Goal: Task Accomplishment & Management: Manage account settings

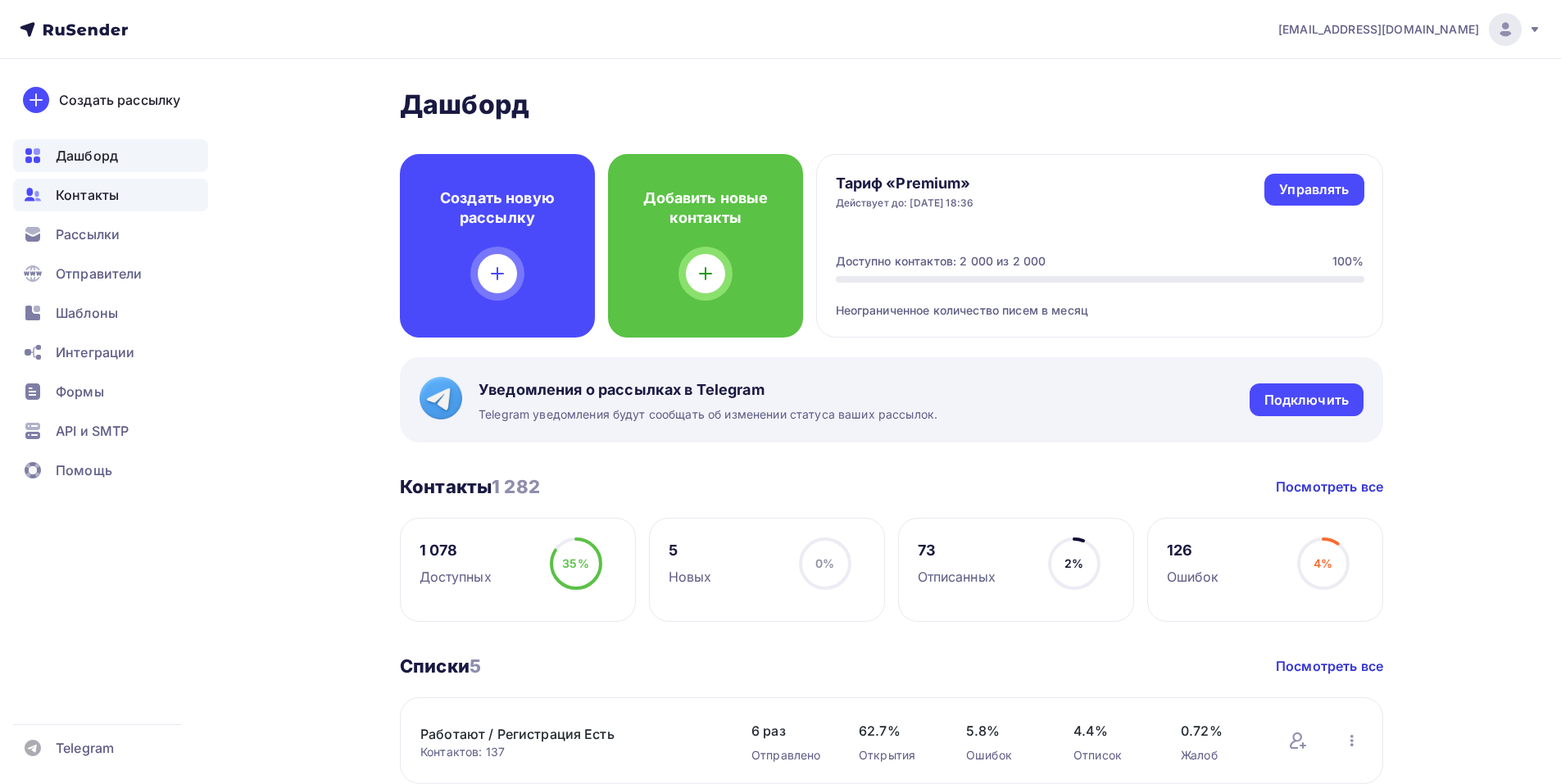
click at [95, 192] on span "Контакты" at bounding box center [87, 195] width 63 height 20
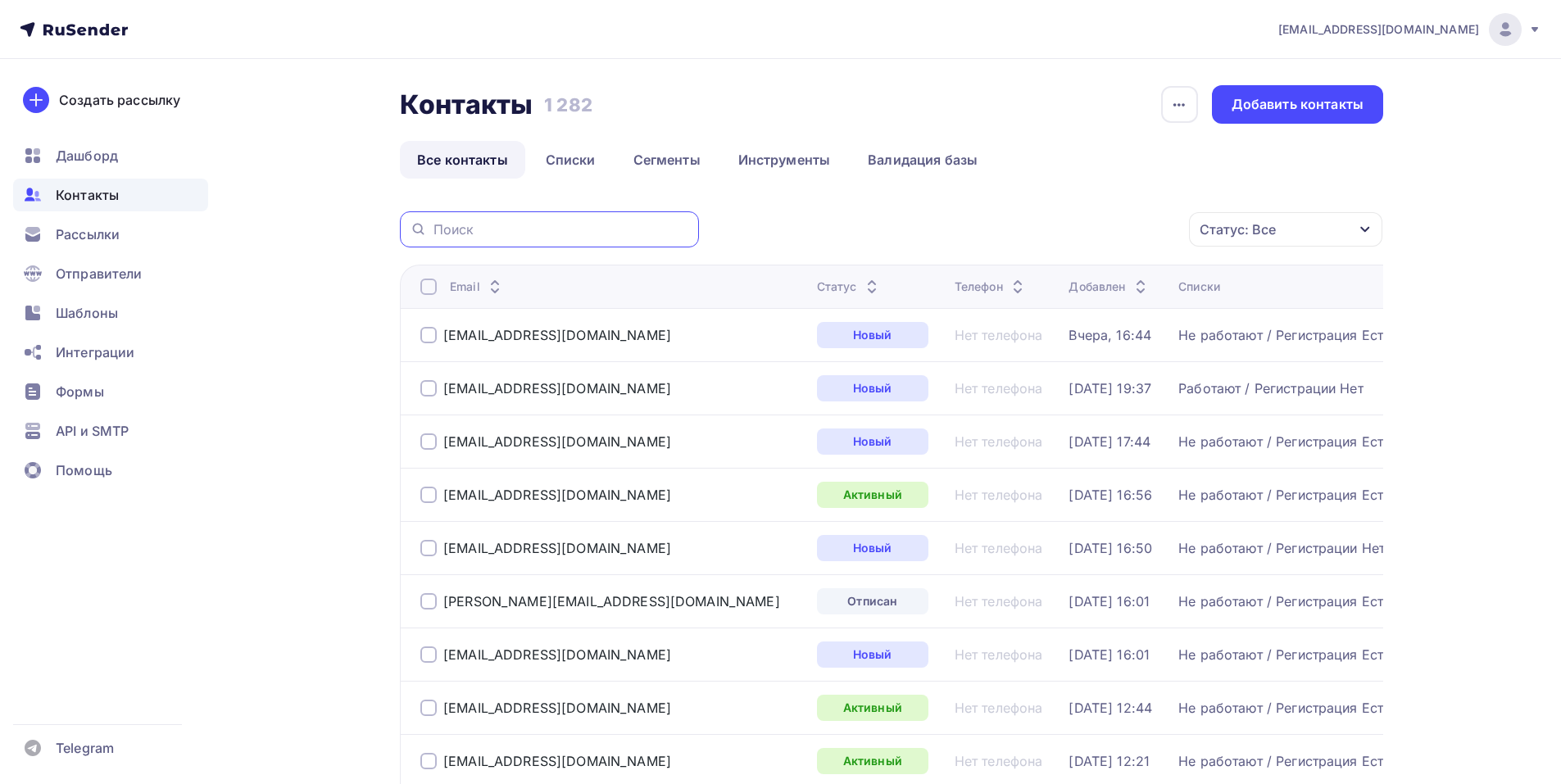
click at [602, 230] on input "text" at bounding box center [562, 230] width 256 height 18
paste input "[EMAIL_ADDRESS][DOMAIN_NAME]"
type input "[EMAIL_ADDRESS][DOMAIN_NAME]"
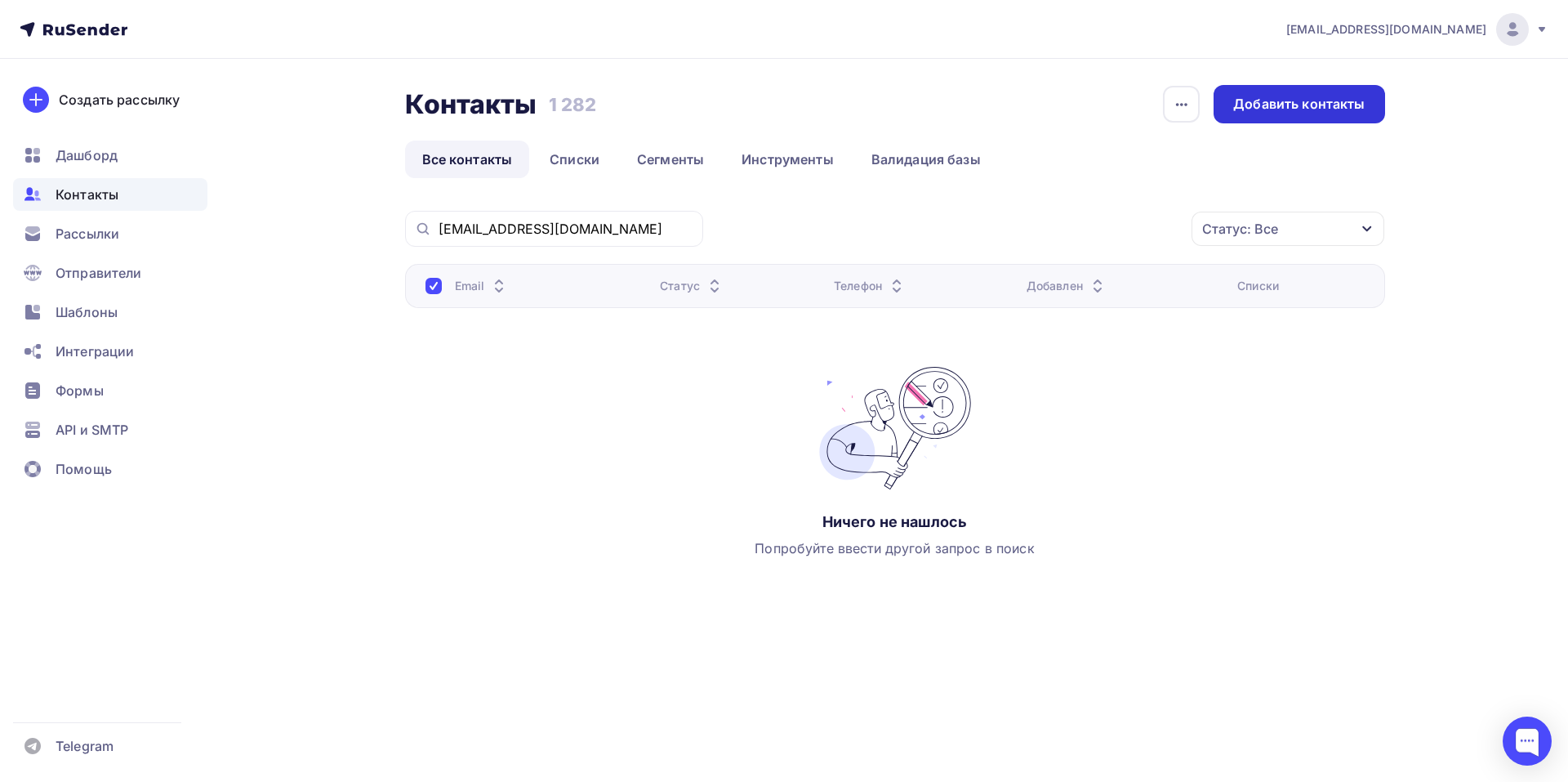
click at [1351, 95] on div "Добавить контакты" at bounding box center [1299, 104] width 171 height 39
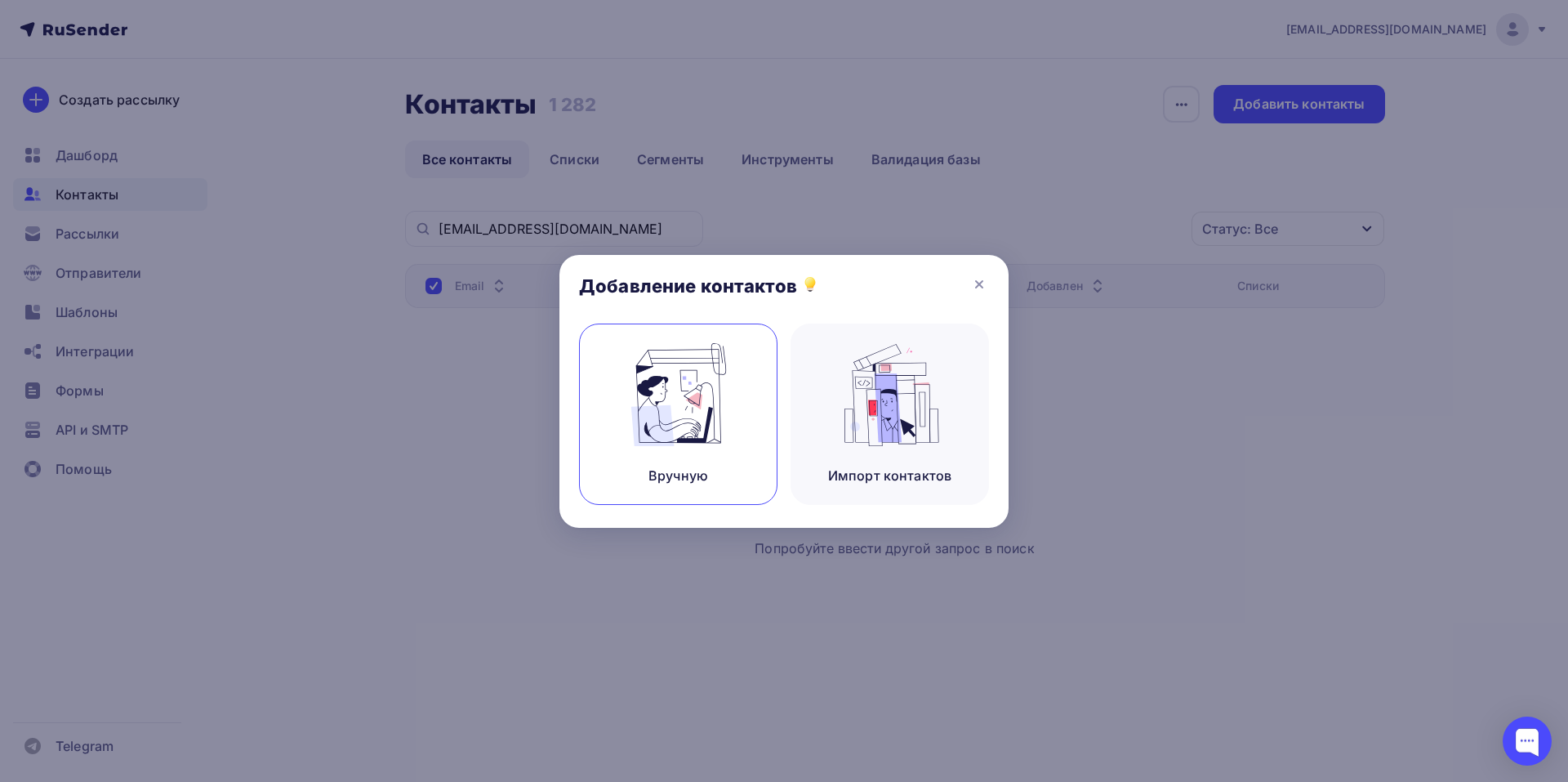
drag, startPoint x: 596, startPoint y: 396, endPoint x: 620, endPoint y: 404, distance: 25.3
click at [607, 401] on div "Вручную" at bounding box center [678, 415] width 198 height 182
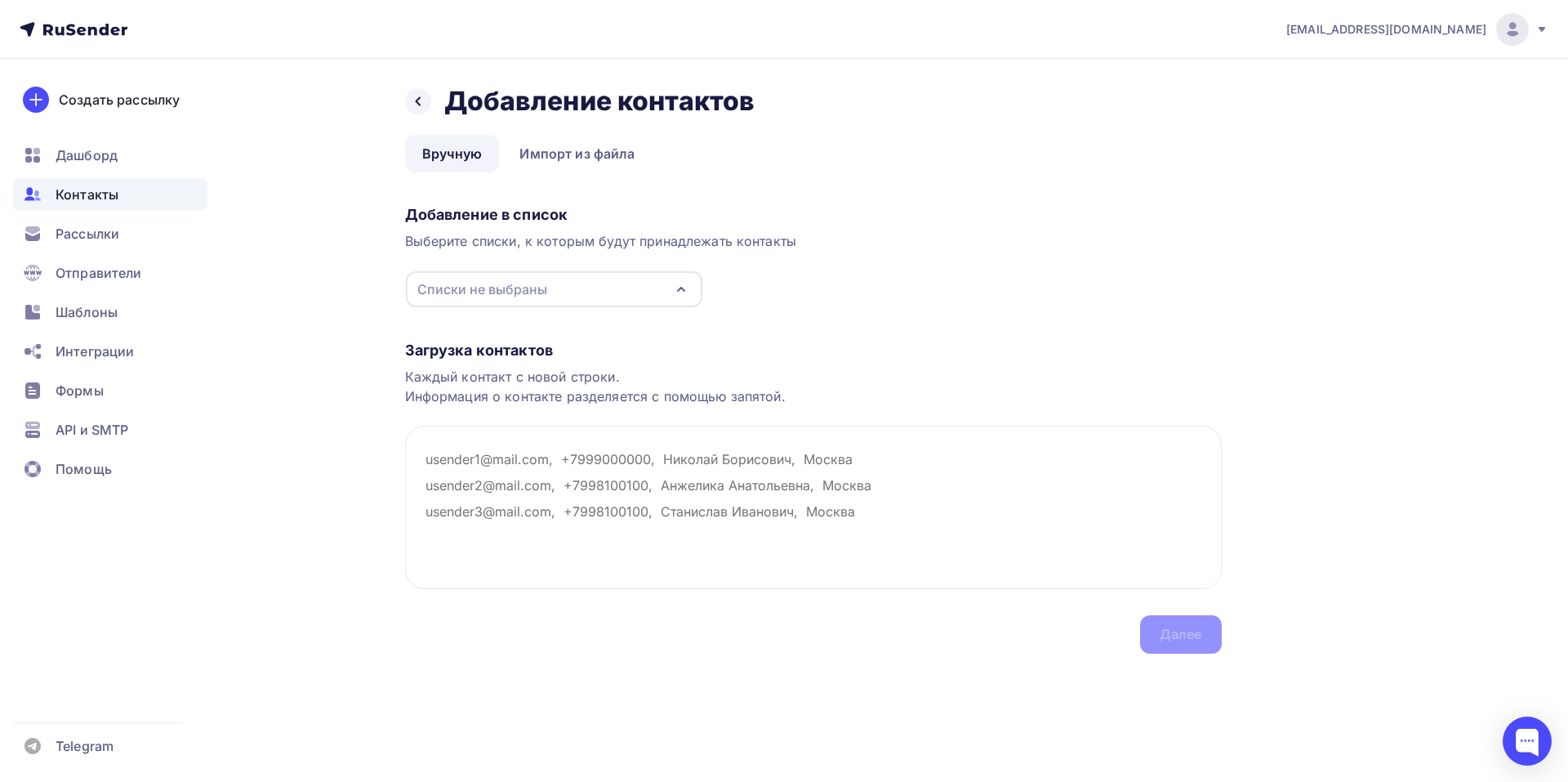
click at [683, 289] on icon "button" at bounding box center [681, 288] width 7 height 3
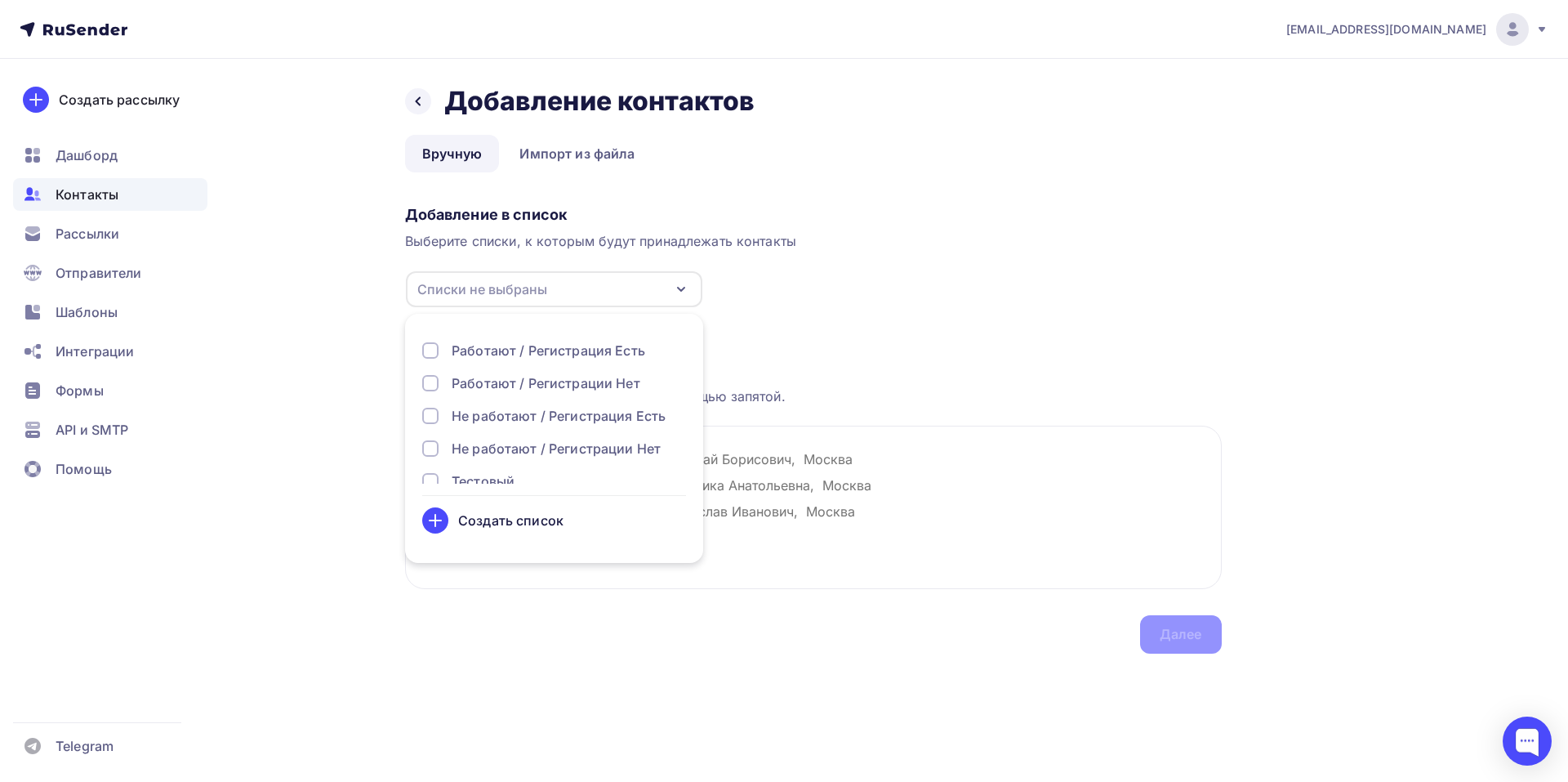
click at [488, 418] on div "Не работают / Регистрация Есть" at bounding box center [559, 416] width 214 height 20
click at [878, 523] on textarea at bounding box center [812, 507] width 816 height 163
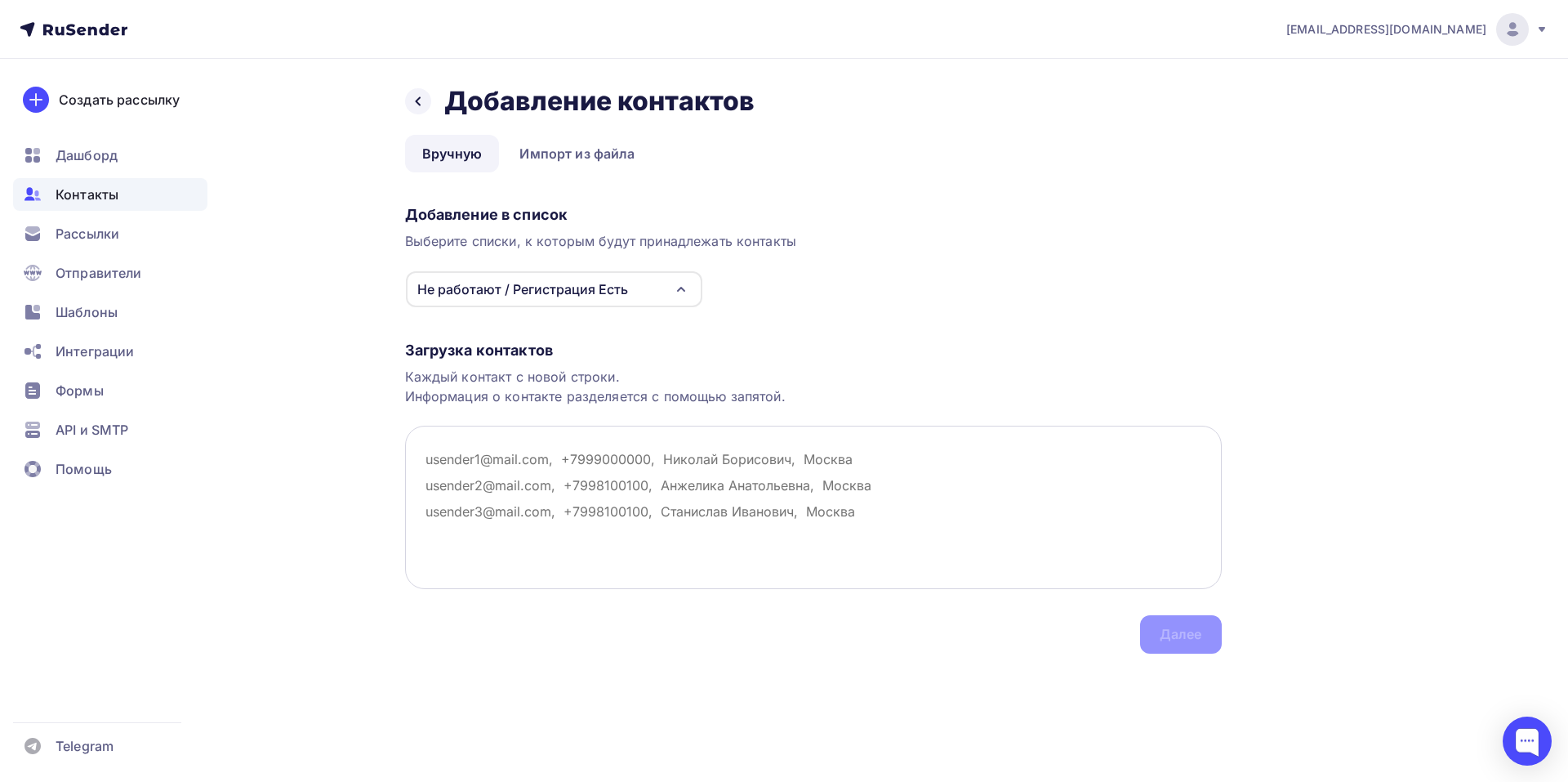
paste textarea "Мега-Мебель , [EMAIL_ADDRESS][DOMAIN_NAME]"
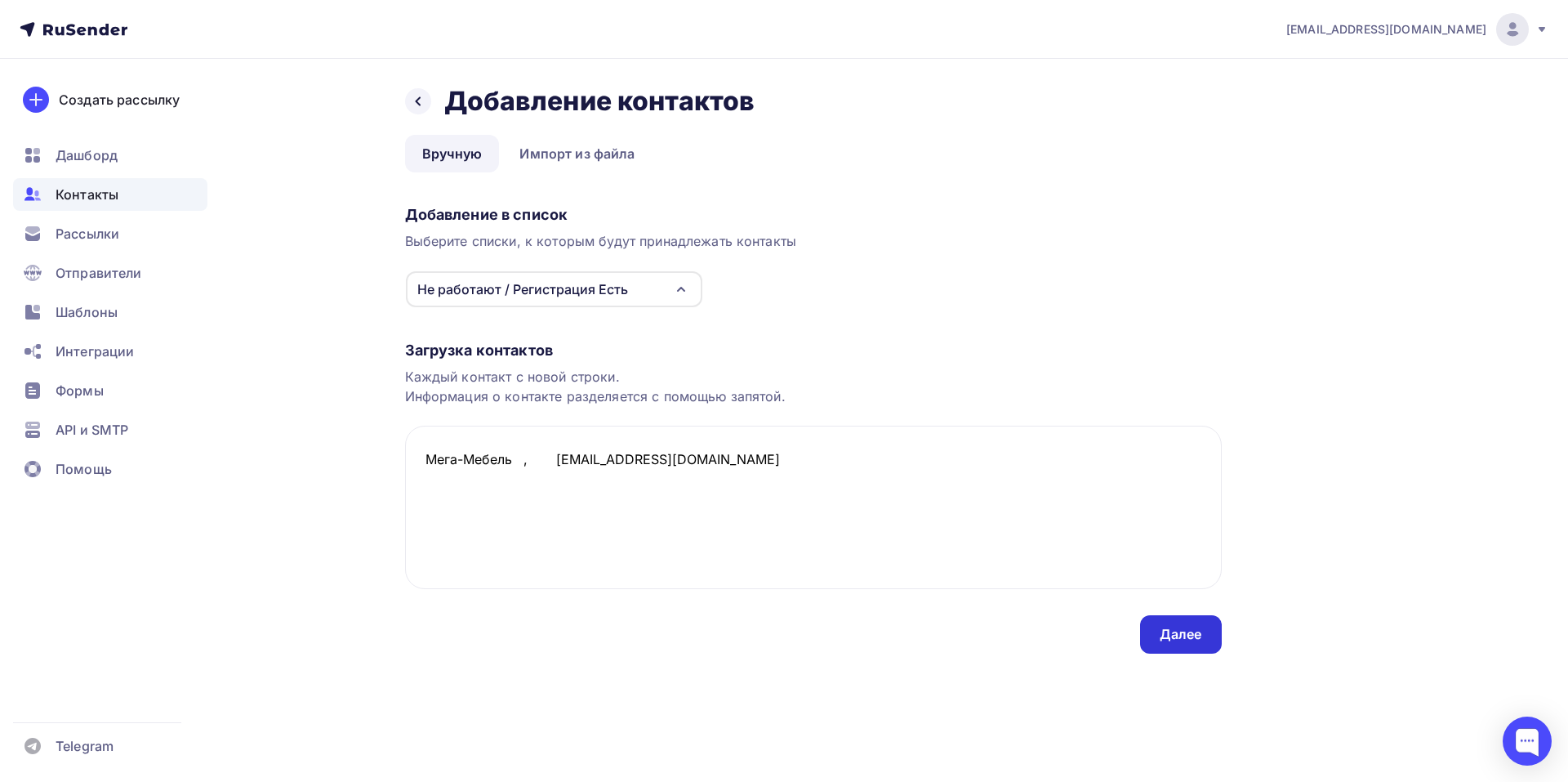
type textarea "Мега-Мебель , [EMAIL_ADDRESS][DOMAIN_NAME]"
click at [1165, 632] on div "Далее" at bounding box center [1180, 634] width 42 height 19
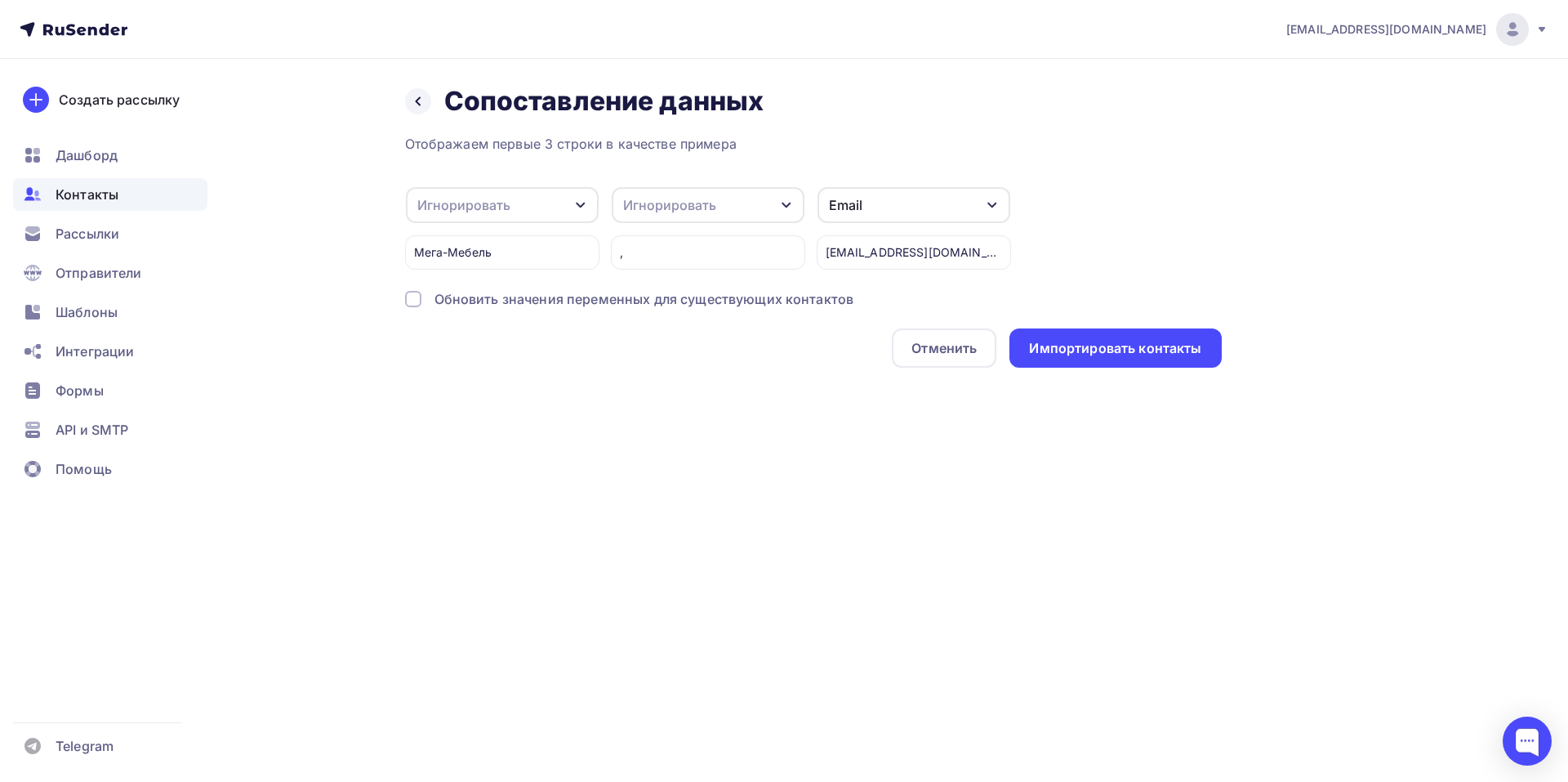
click at [581, 213] on div "Игнорировать" at bounding box center [501, 204] width 192 height 36
click at [485, 199] on div "Имя" at bounding box center [476, 198] width 95 height 20
click at [418, 295] on div at bounding box center [412, 299] width 17 height 17
click at [1142, 352] on div "Импортировать контакты" at bounding box center [1115, 348] width 173 height 19
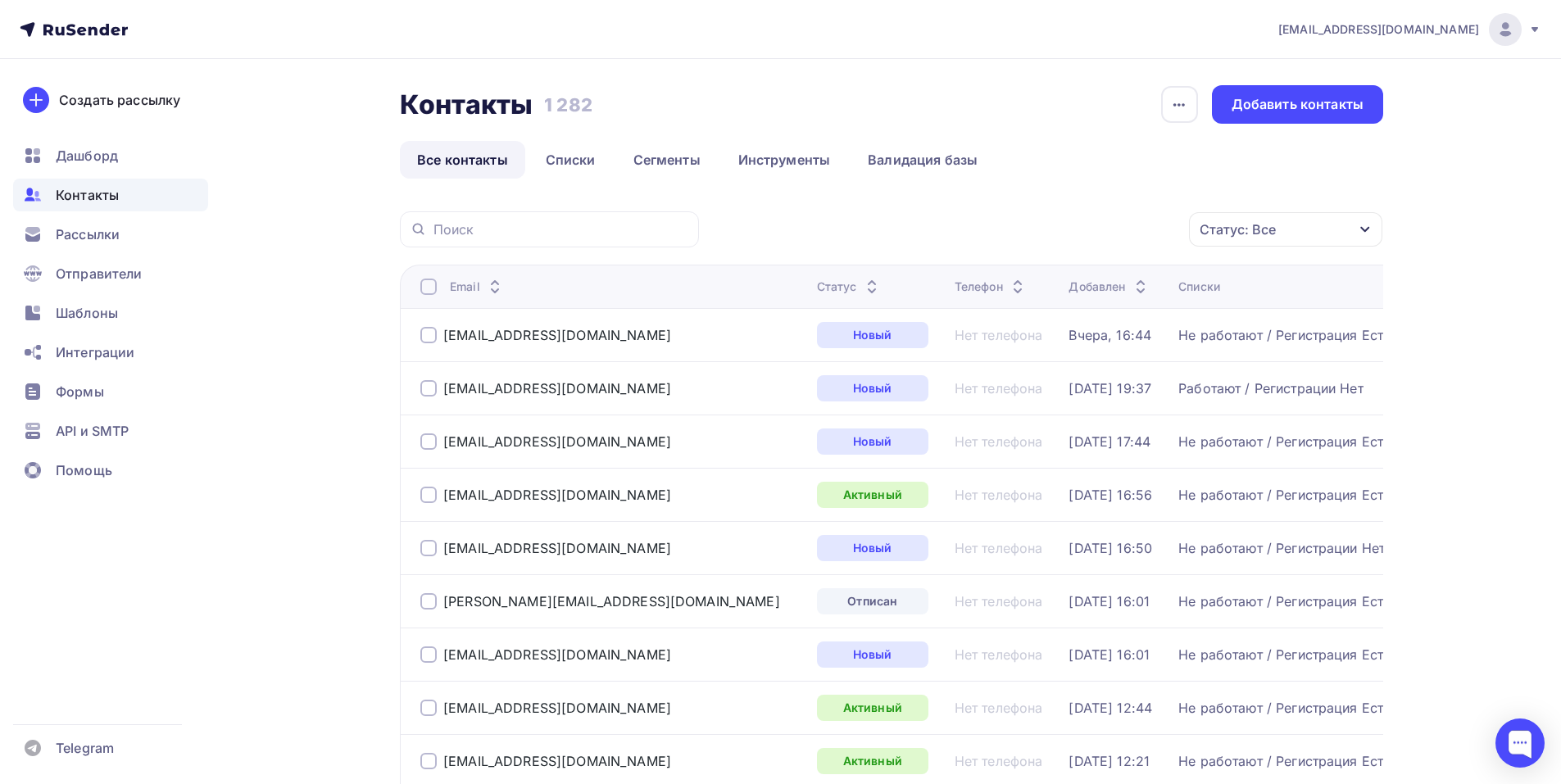
click at [559, 216] on div at bounding box center [550, 229] width 299 height 36
click at [555, 224] on input "text" at bounding box center [562, 230] width 256 height 18
paste input "[EMAIL_ADDRESS][DOMAIN_NAME]"
type input "[EMAIL_ADDRESS][DOMAIN_NAME]"
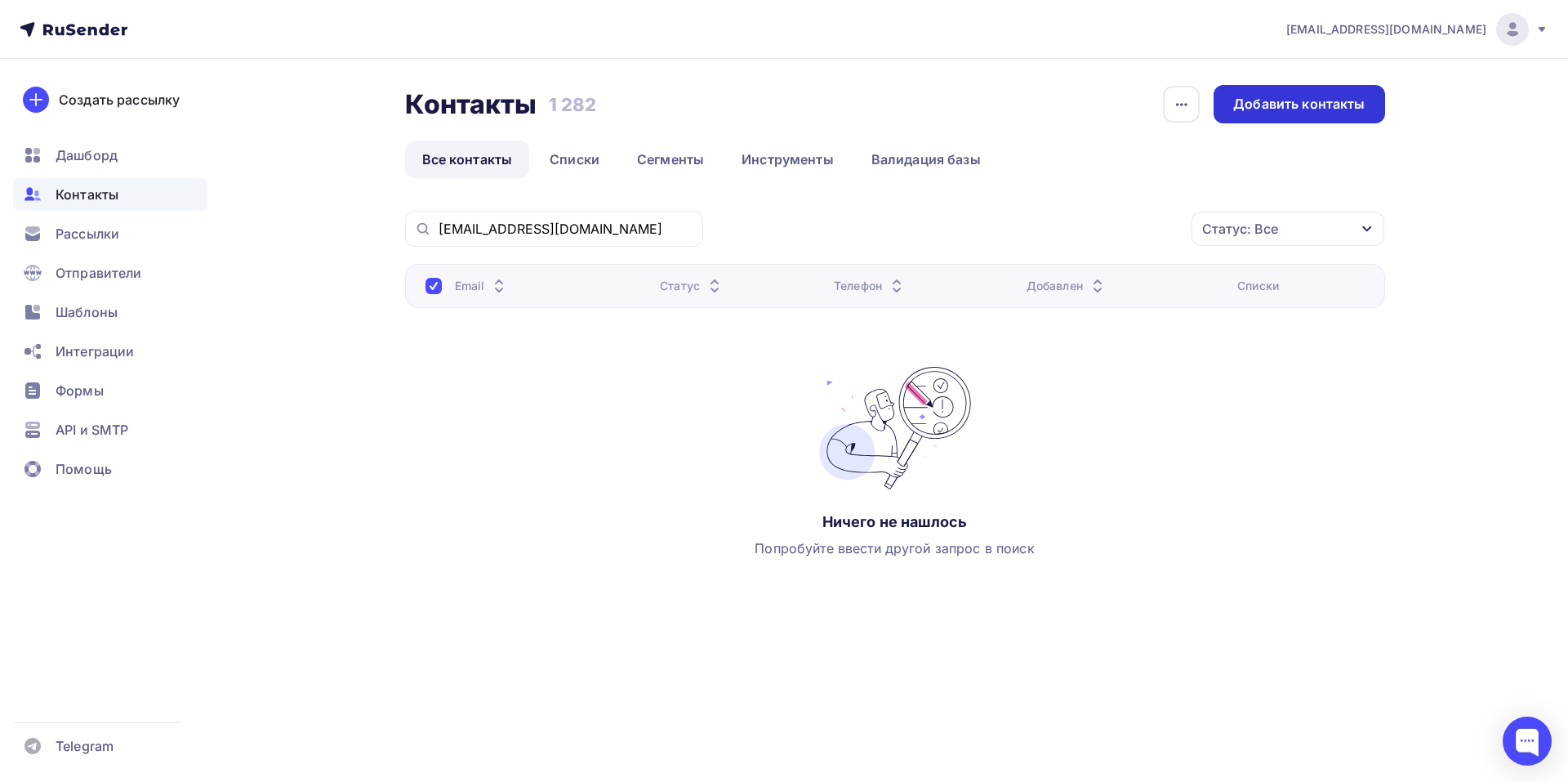
click at [1258, 112] on div "Добавить контакты" at bounding box center [1298, 104] width 131 height 19
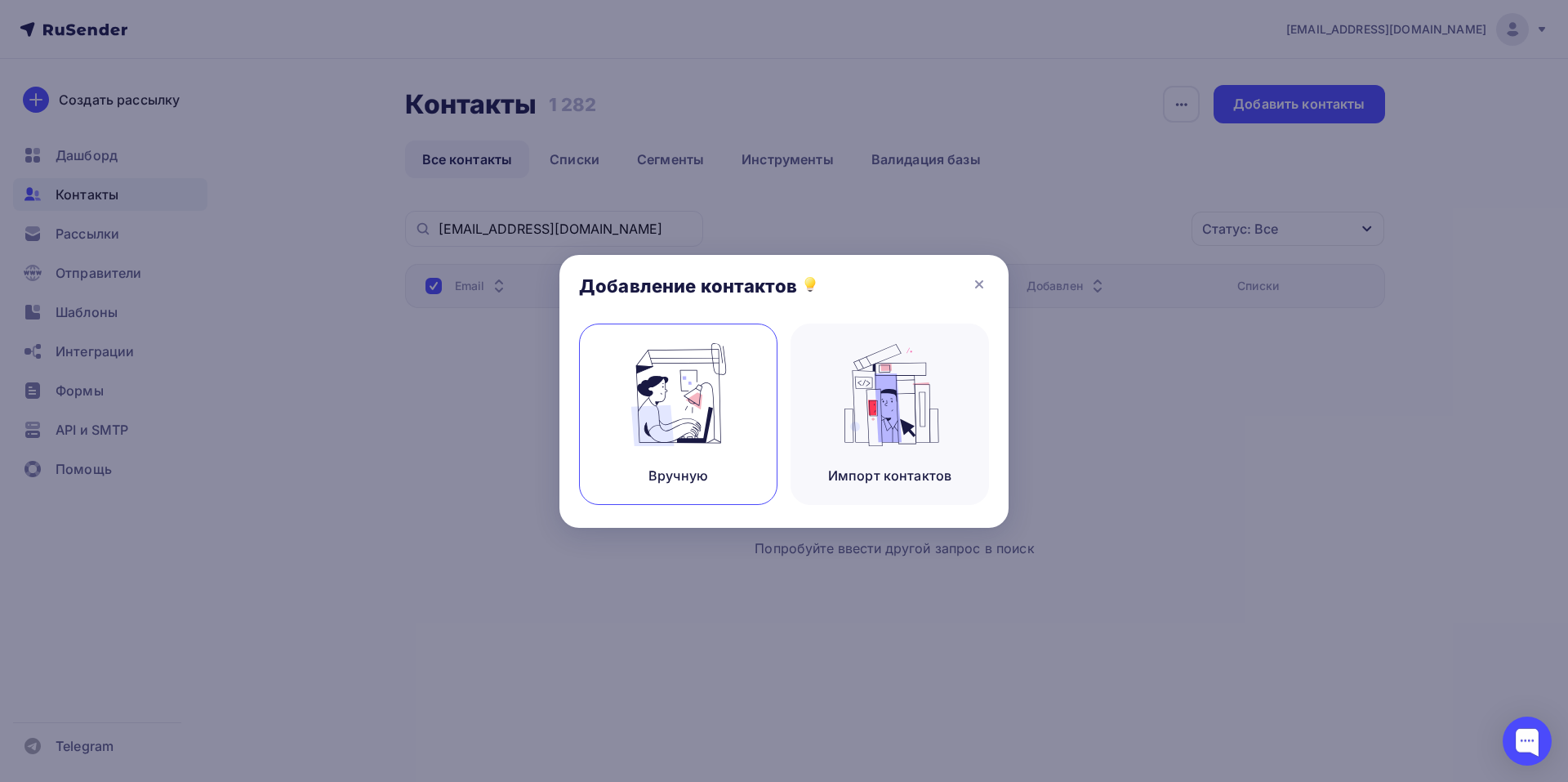
click at [699, 397] on img at bounding box center [678, 395] width 110 height 103
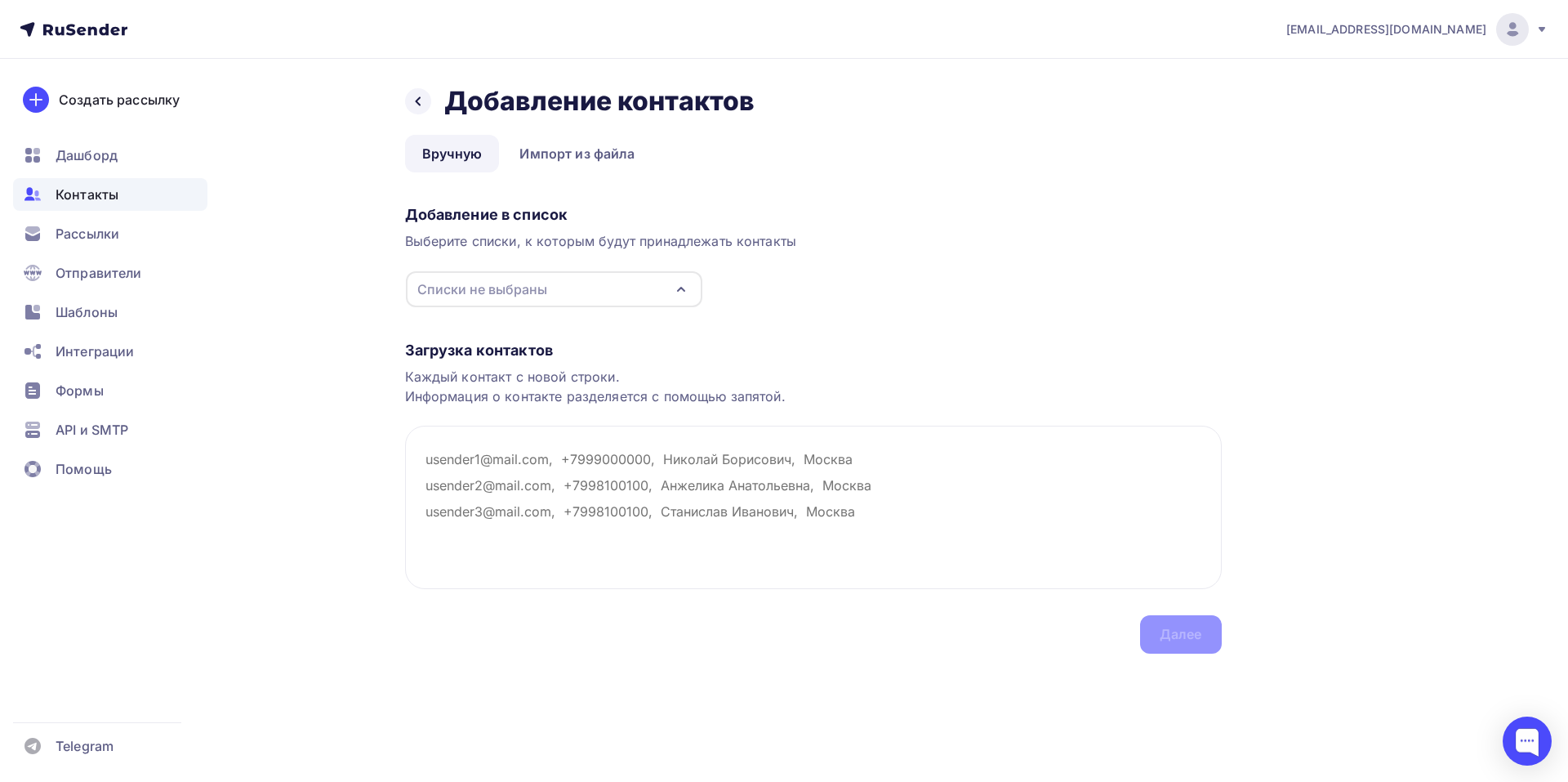
click at [686, 285] on icon "button" at bounding box center [681, 289] width 20 height 20
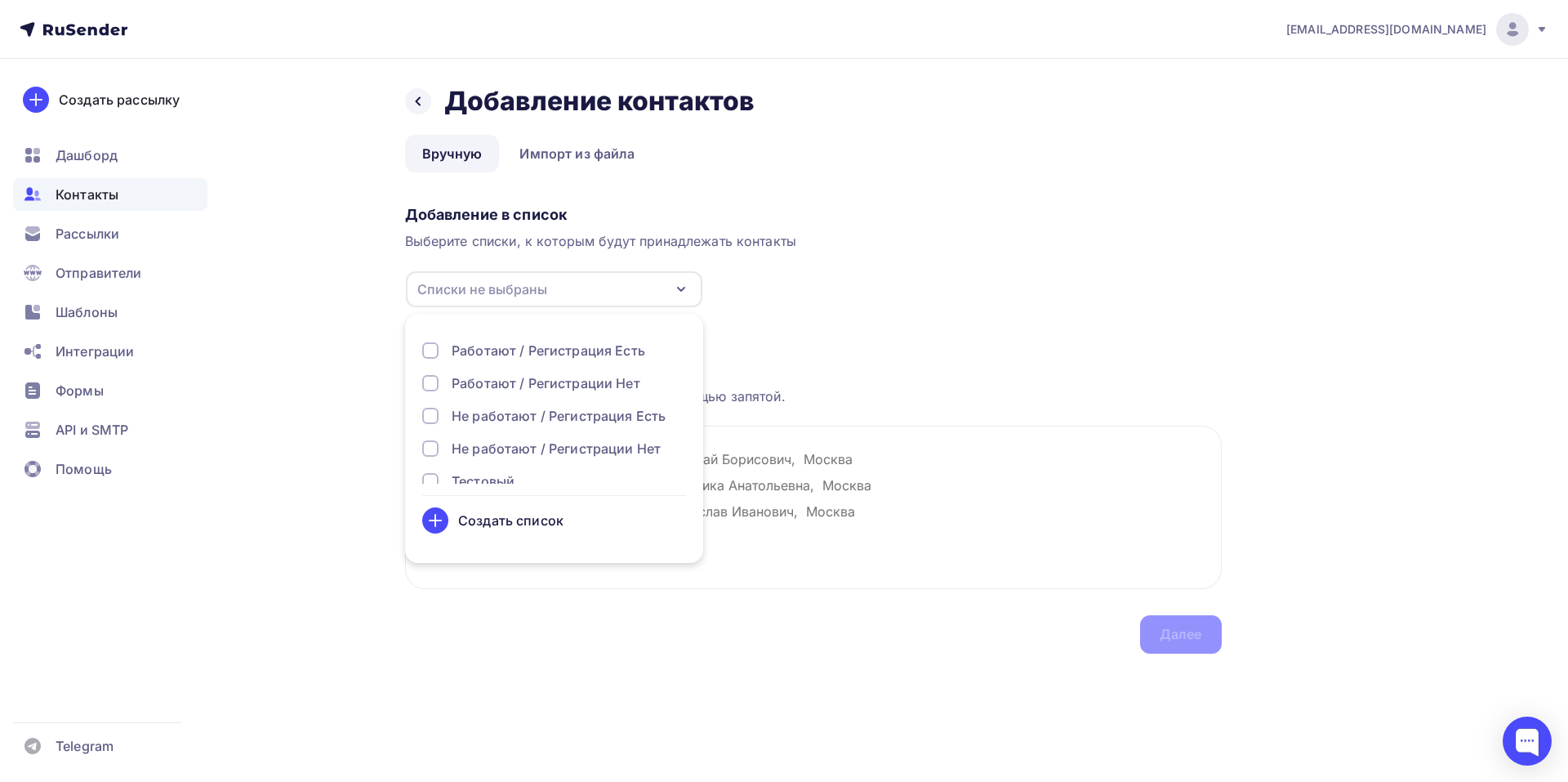
click at [574, 410] on div "Не работают / Регистрация Есть" at bounding box center [559, 416] width 214 height 20
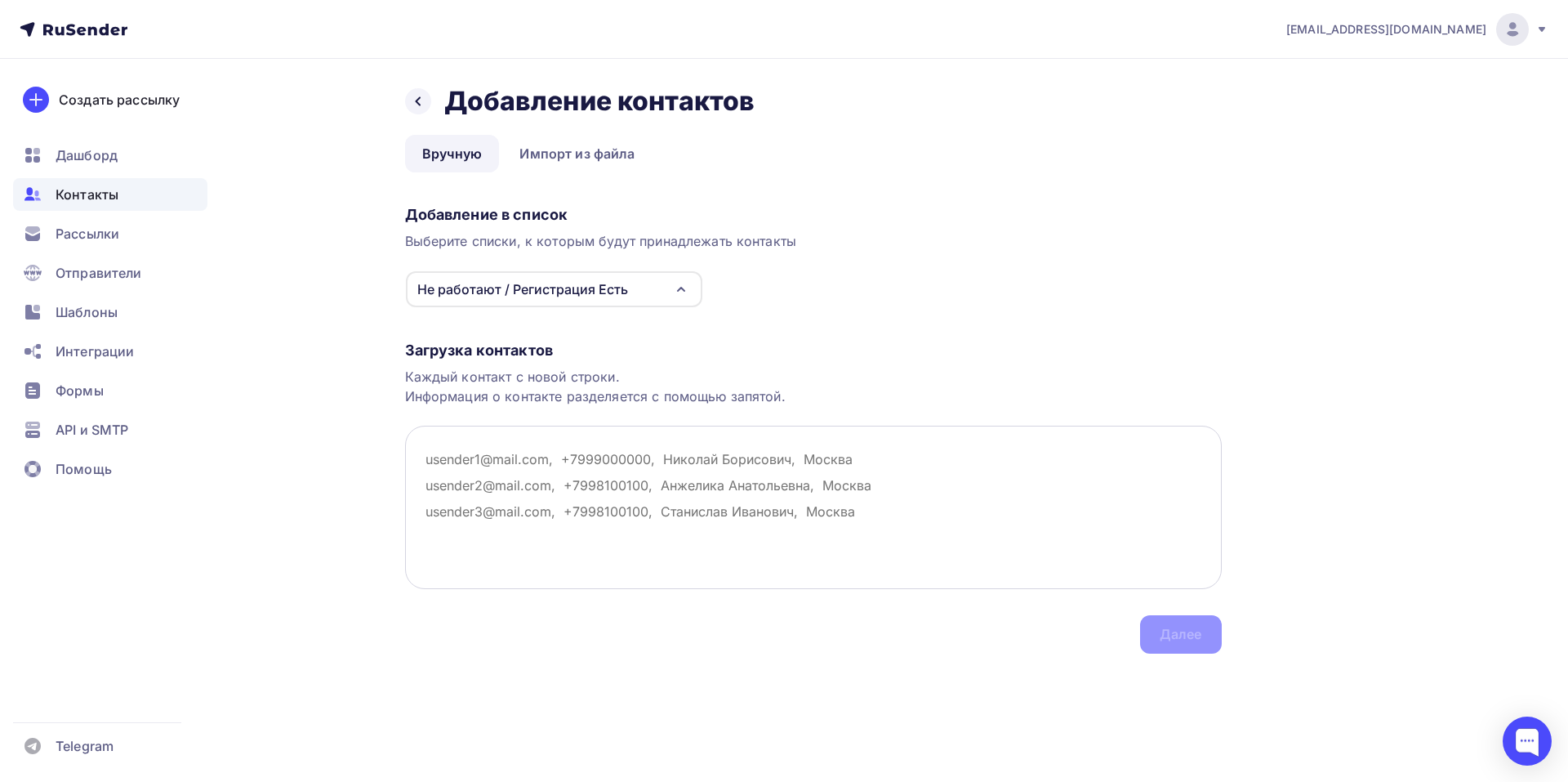
click at [794, 475] on textarea at bounding box center [812, 507] width 816 height 163
paste textarea "Кредо , [EMAIL_ADDRESS][DOMAIN_NAME]"
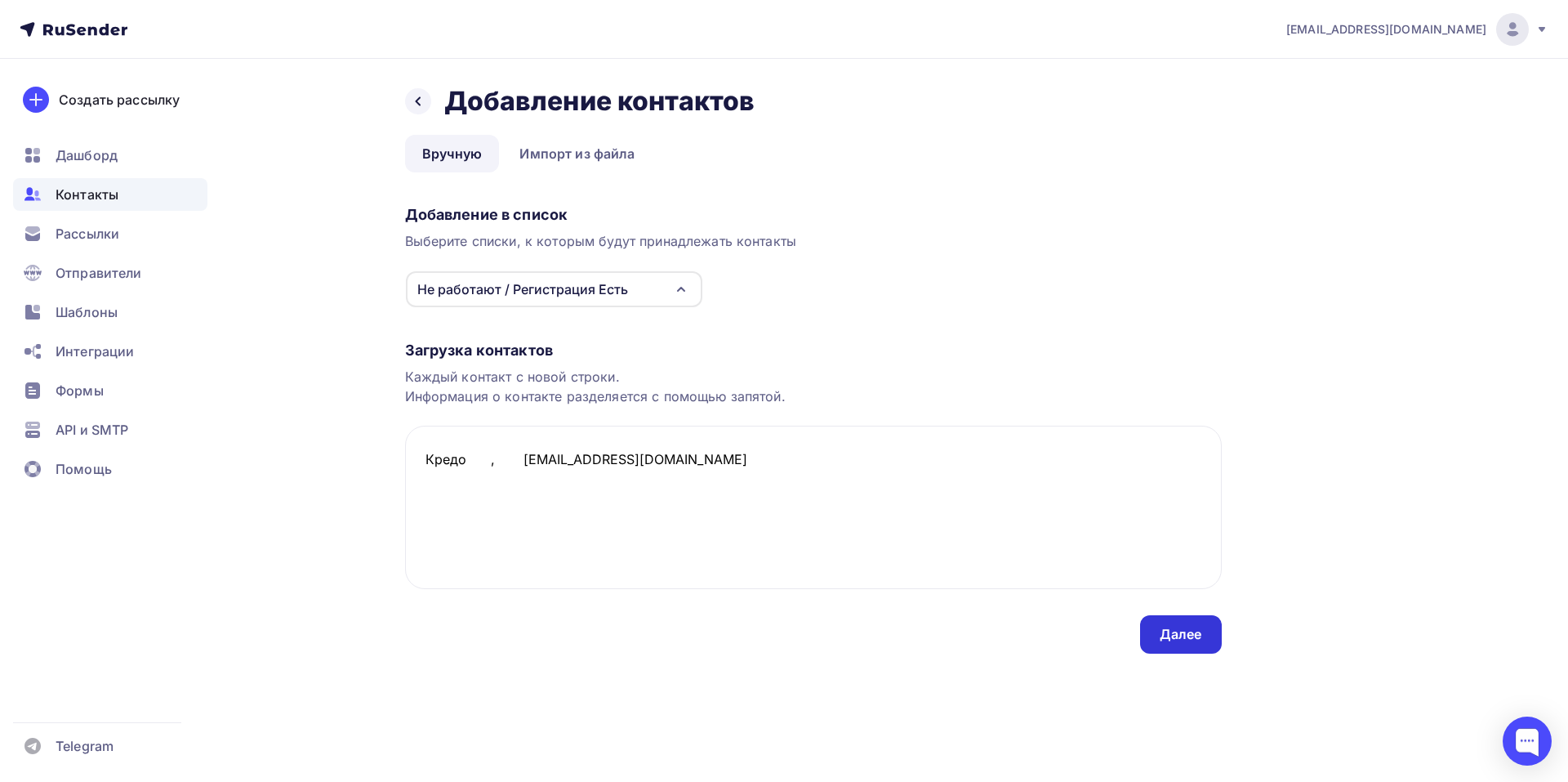
type textarea "Кредо , [EMAIL_ADDRESS][DOMAIN_NAME]"
click at [1195, 634] on div "Далее" at bounding box center [1180, 634] width 42 height 19
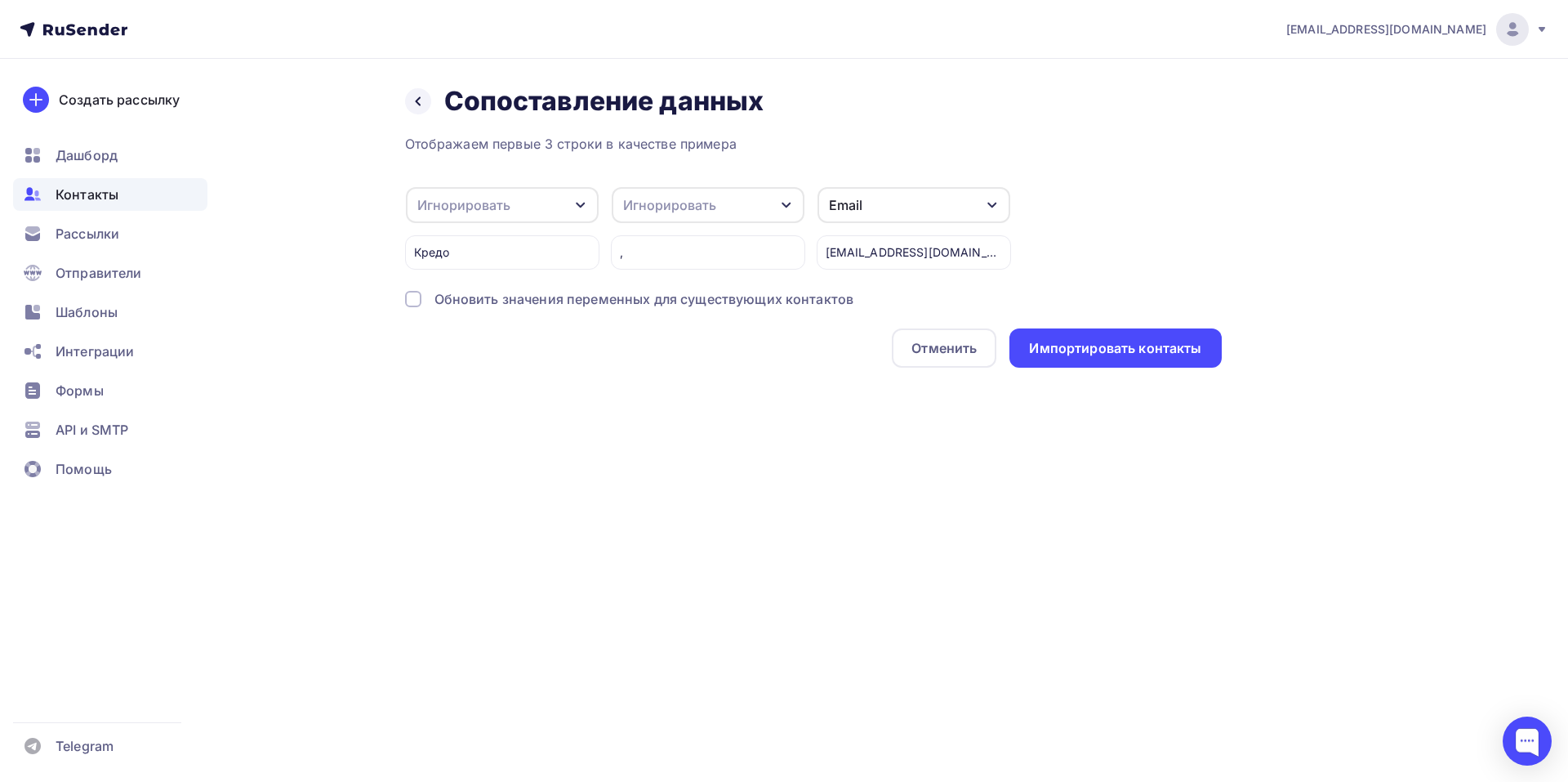
click at [583, 206] on icon "button" at bounding box center [580, 204] width 13 height 13
click at [471, 205] on div "Имя" at bounding box center [476, 198] width 95 height 20
click at [420, 296] on div at bounding box center [412, 299] width 17 height 17
click at [1054, 352] on div "Импортировать контакты" at bounding box center [1115, 348] width 173 height 19
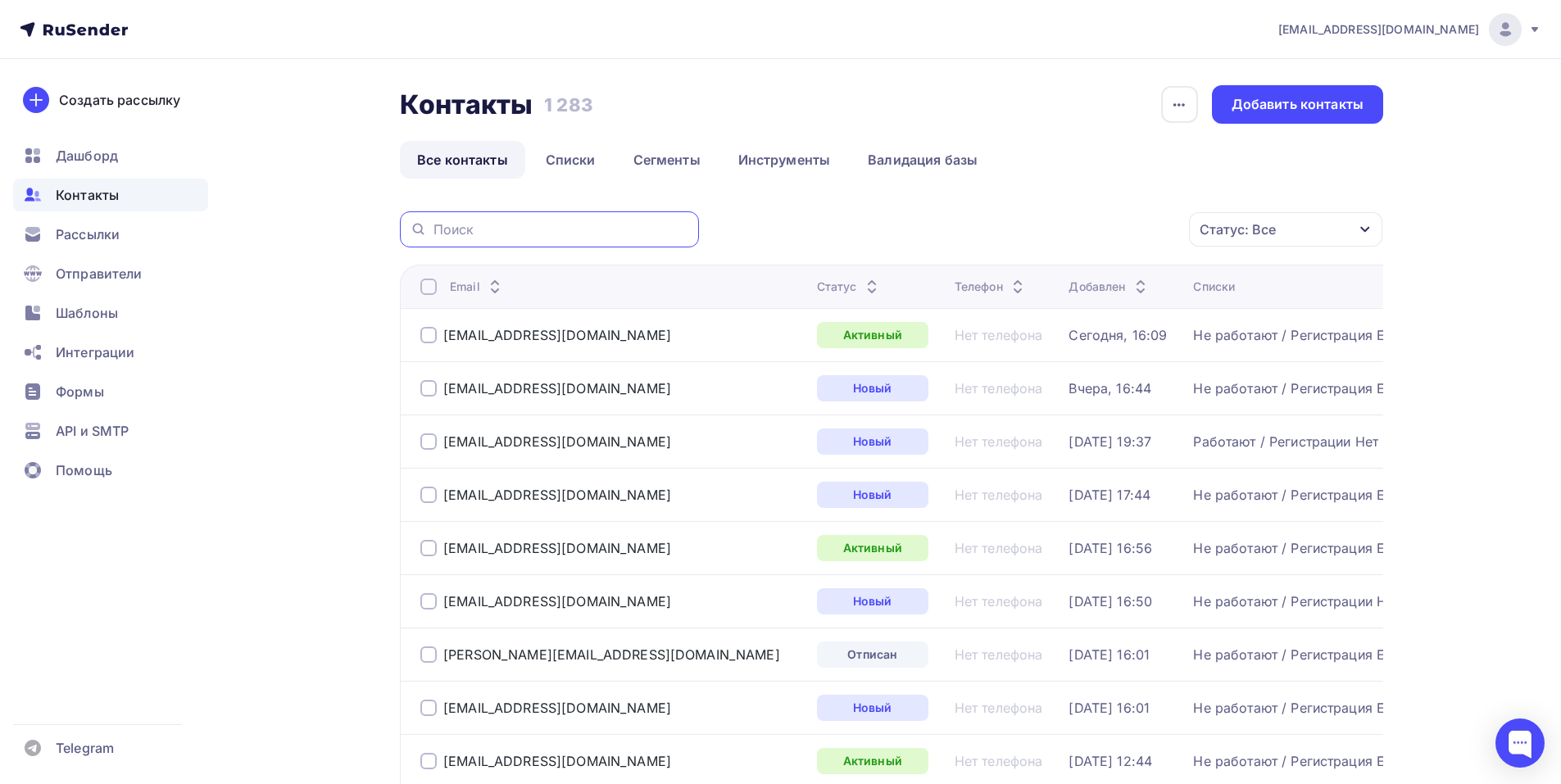
click at [554, 228] on input "text" at bounding box center [562, 230] width 256 height 18
paste input "[EMAIL_ADDRESS]"
type input "[EMAIL_ADDRESS]"
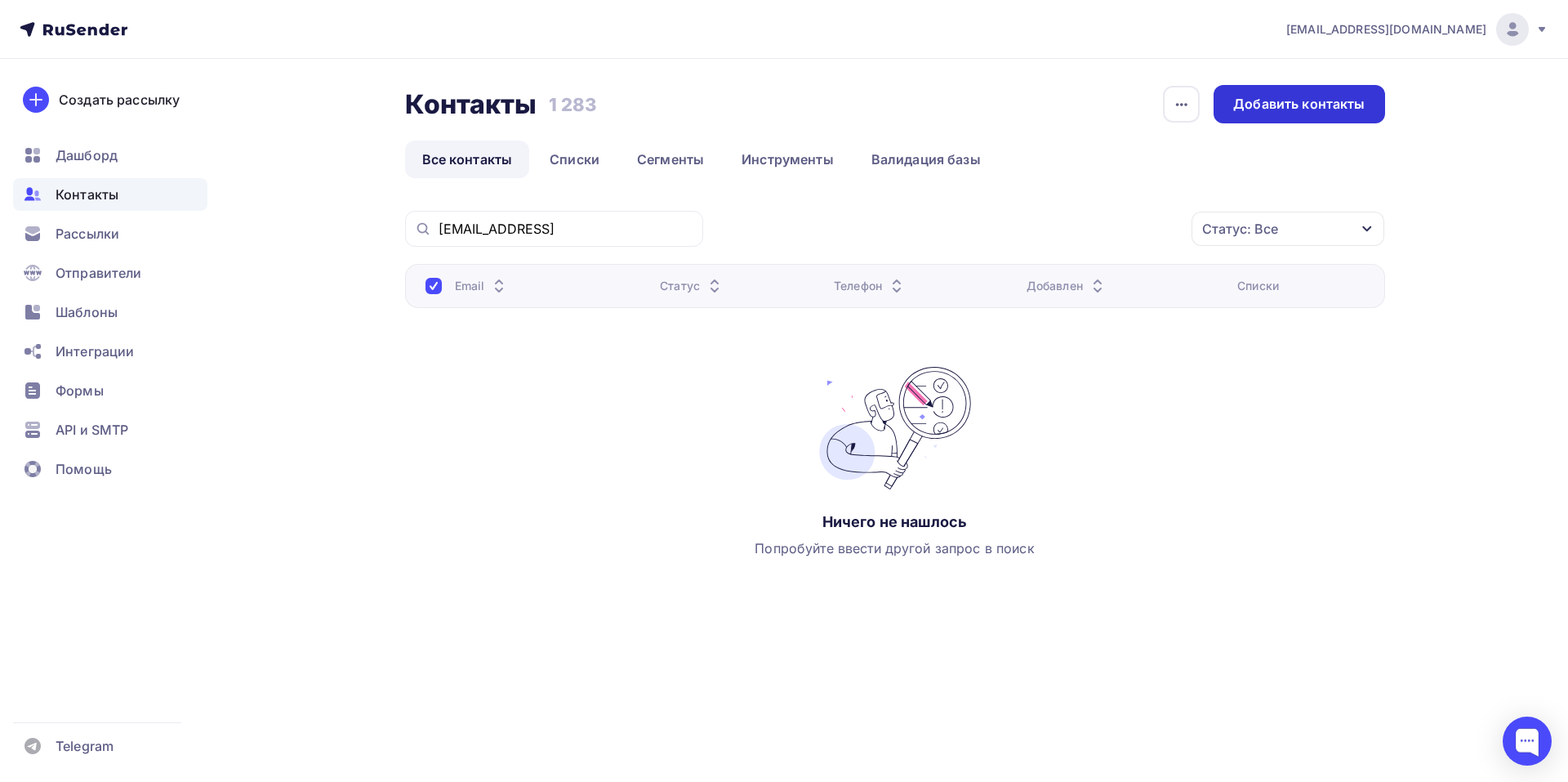
click at [1293, 104] on div "Добавить контакты" at bounding box center [1298, 104] width 131 height 19
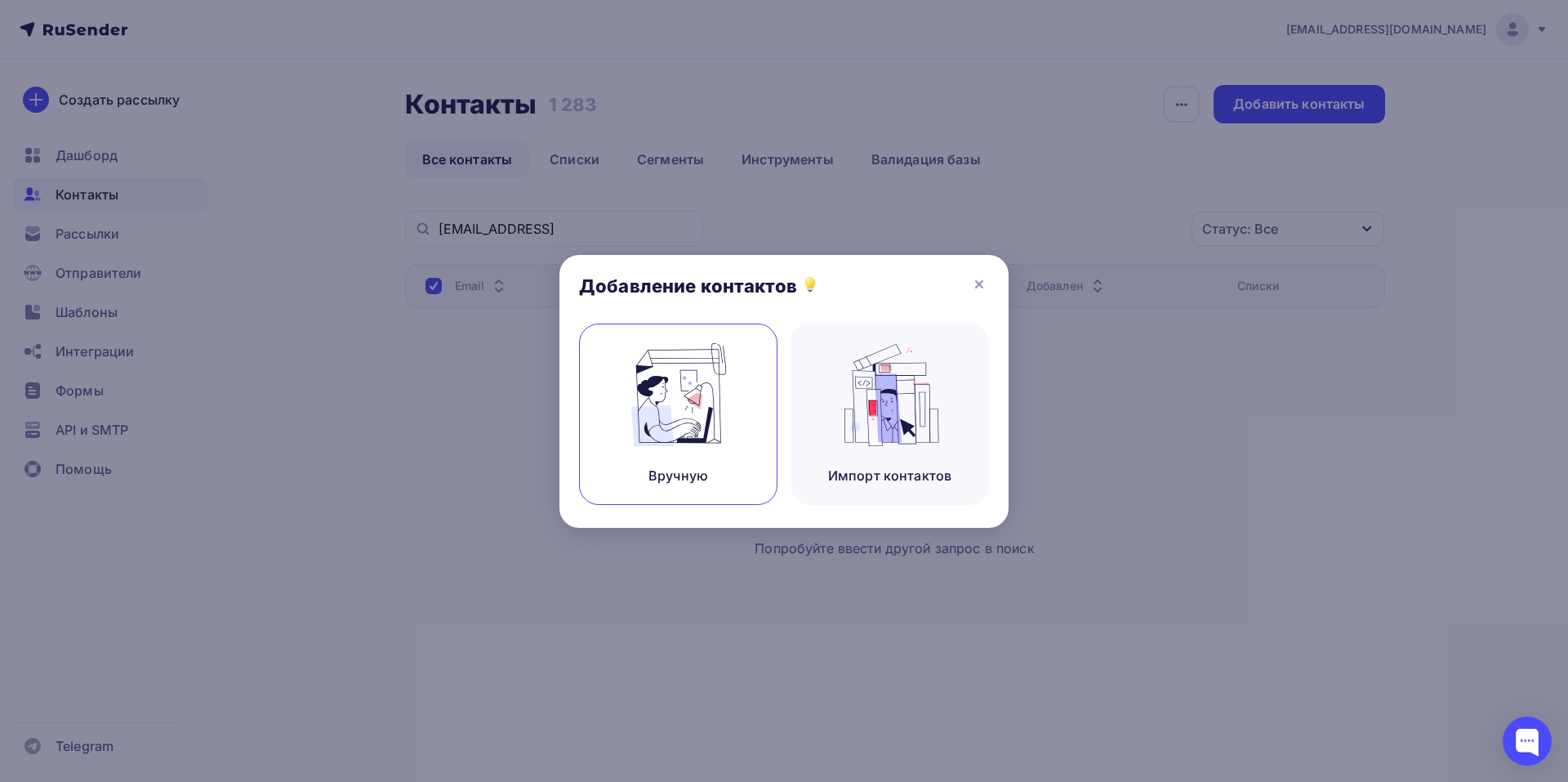
click at [714, 391] on img at bounding box center [678, 395] width 110 height 103
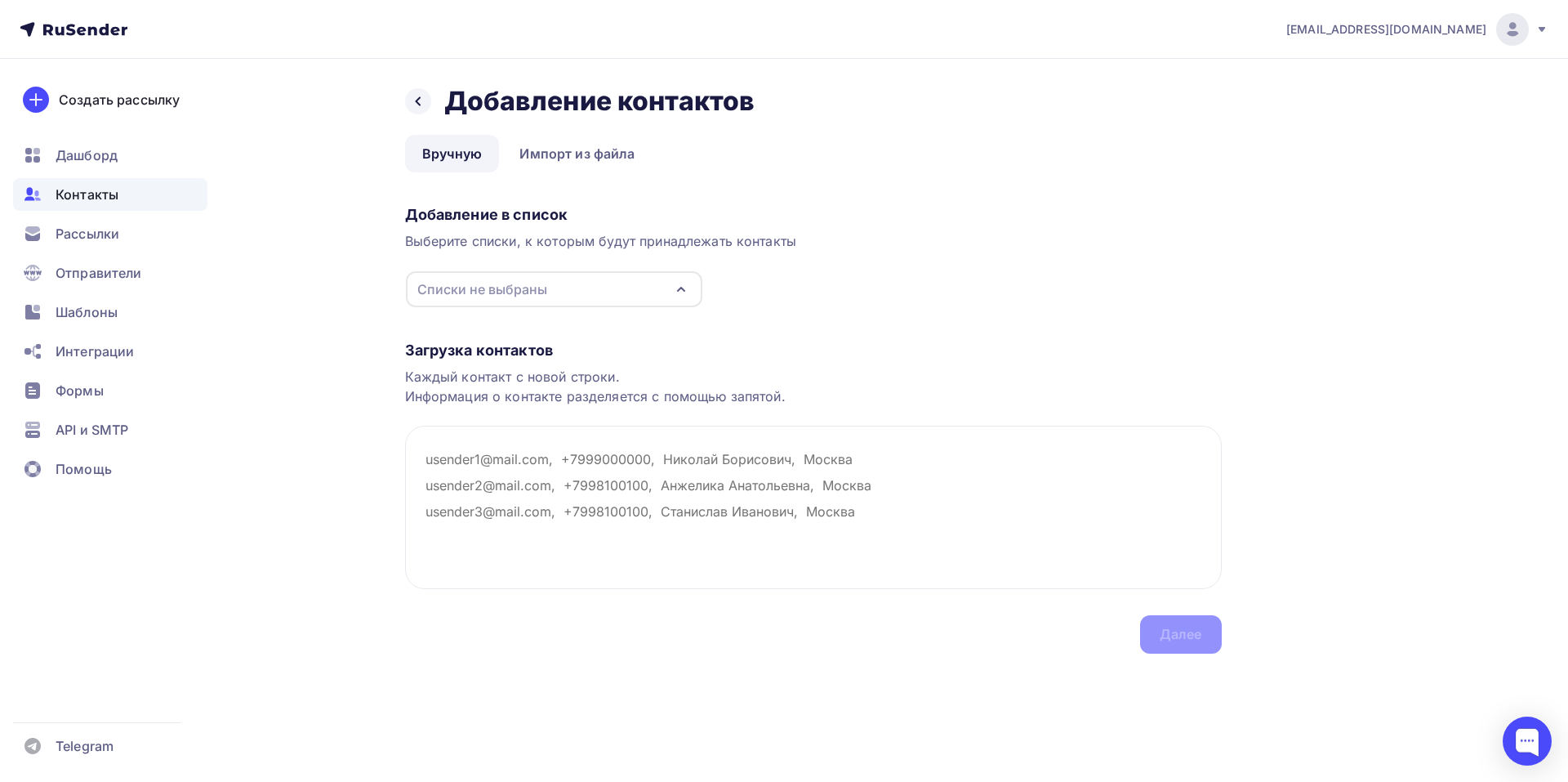
click at [682, 286] on icon "button" at bounding box center [681, 289] width 20 height 20
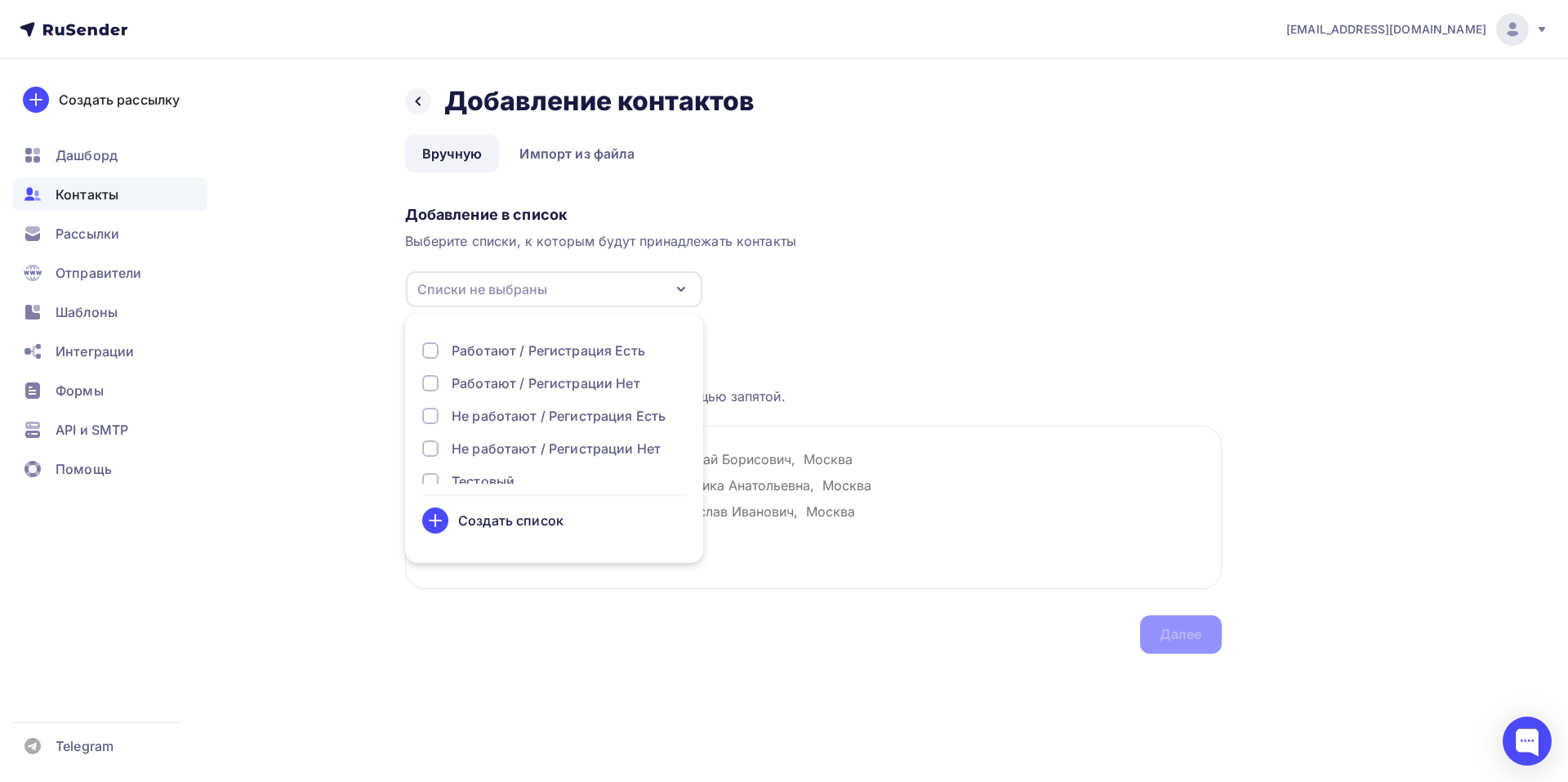
click at [539, 413] on div "Не работают / Регистрация Есть" at bounding box center [559, 416] width 214 height 20
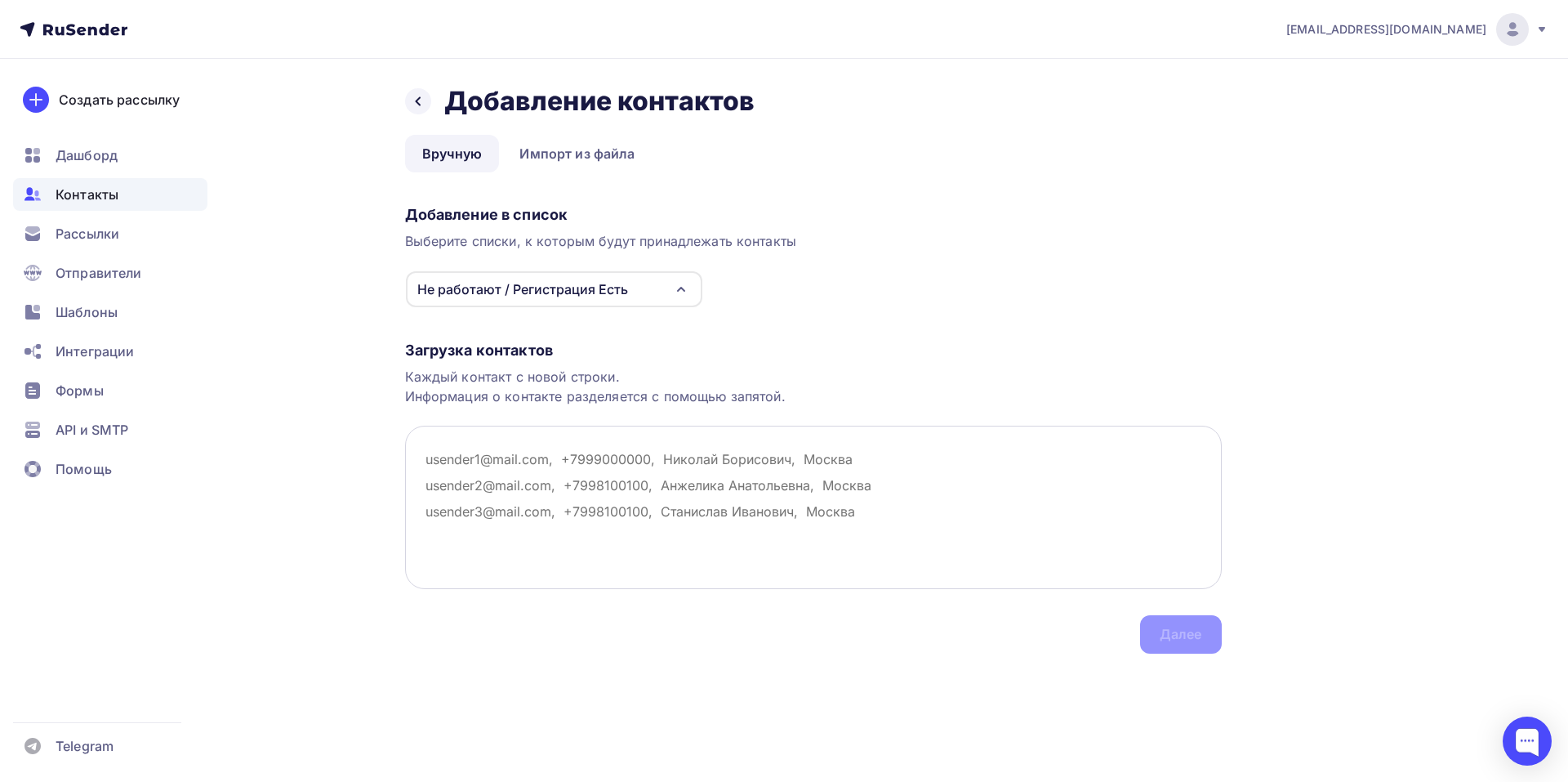
click at [845, 474] on textarea at bounding box center [812, 507] width 816 height 163
paste textarea "[PERSON_NAME] С.С. ИП , [EMAIL_ADDRESS][DOMAIN_NAME]"
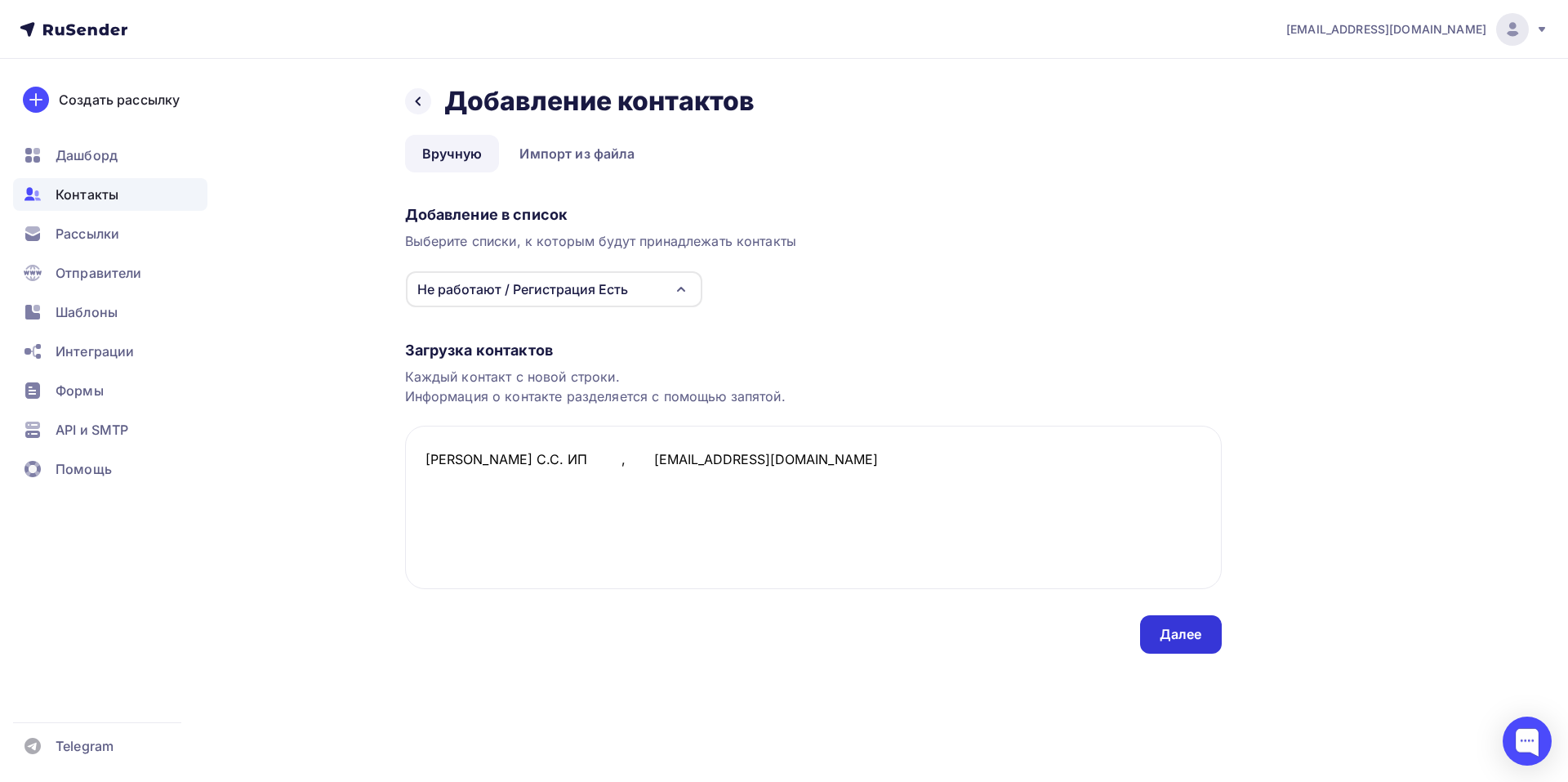
type textarea "[PERSON_NAME] С.С. ИП , [EMAIL_ADDRESS][DOMAIN_NAME]"
click at [1195, 630] on div "Далее" at bounding box center [1180, 634] width 42 height 19
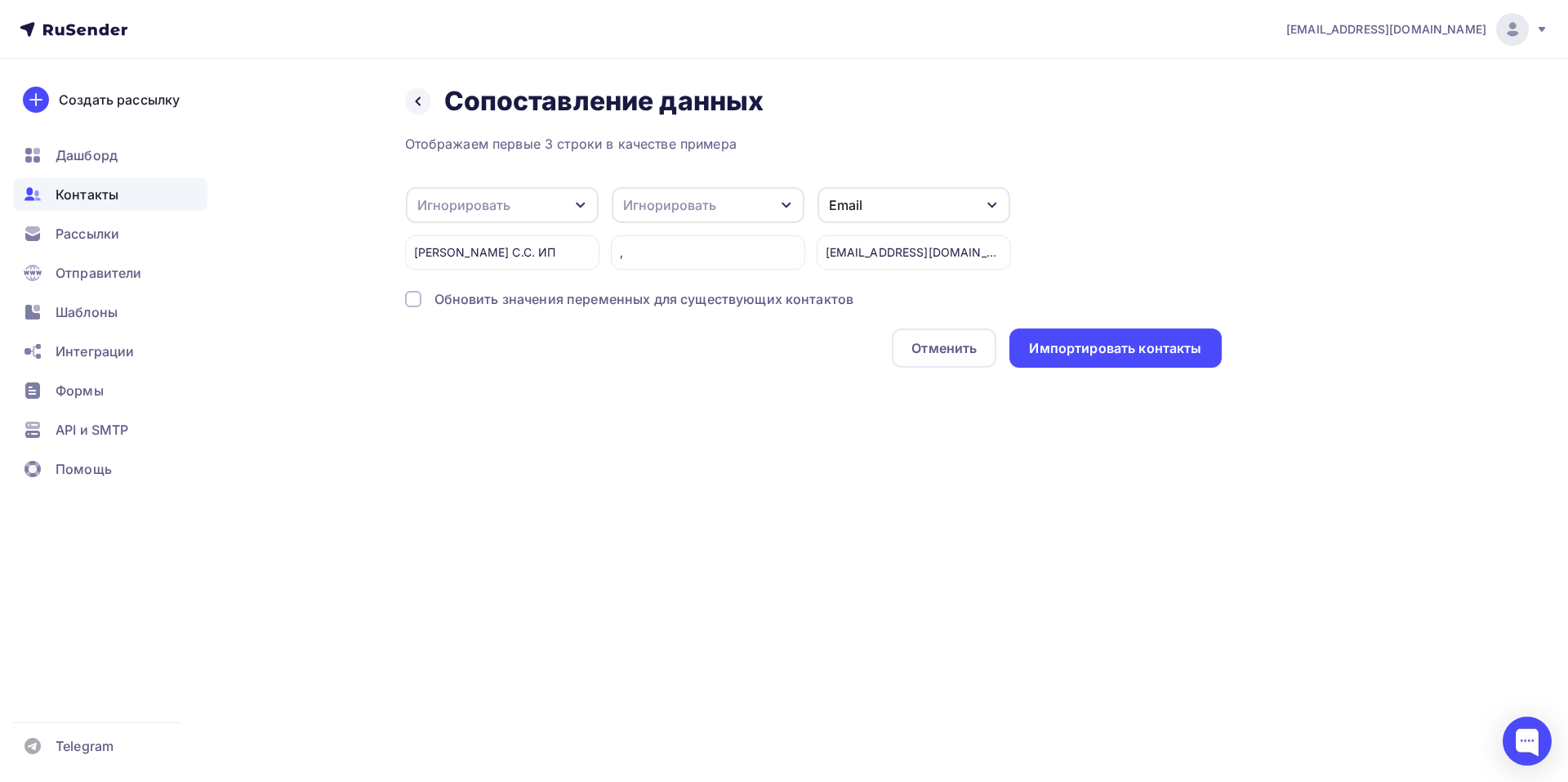
drag, startPoint x: 407, startPoint y: 299, endPoint x: 418, endPoint y: 296, distance: 11.4
click at [409, 299] on div at bounding box center [412, 299] width 17 height 17
click at [575, 201] on icon "button" at bounding box center [580, 204] width 13 height 13
click at [471, 206] on div "Имя" at bounding box center [476, 198] width 95 height 20
click at [1145, 356] on div "Импортировать контакты" at bounding box center [1115, 348] width 173 height 19
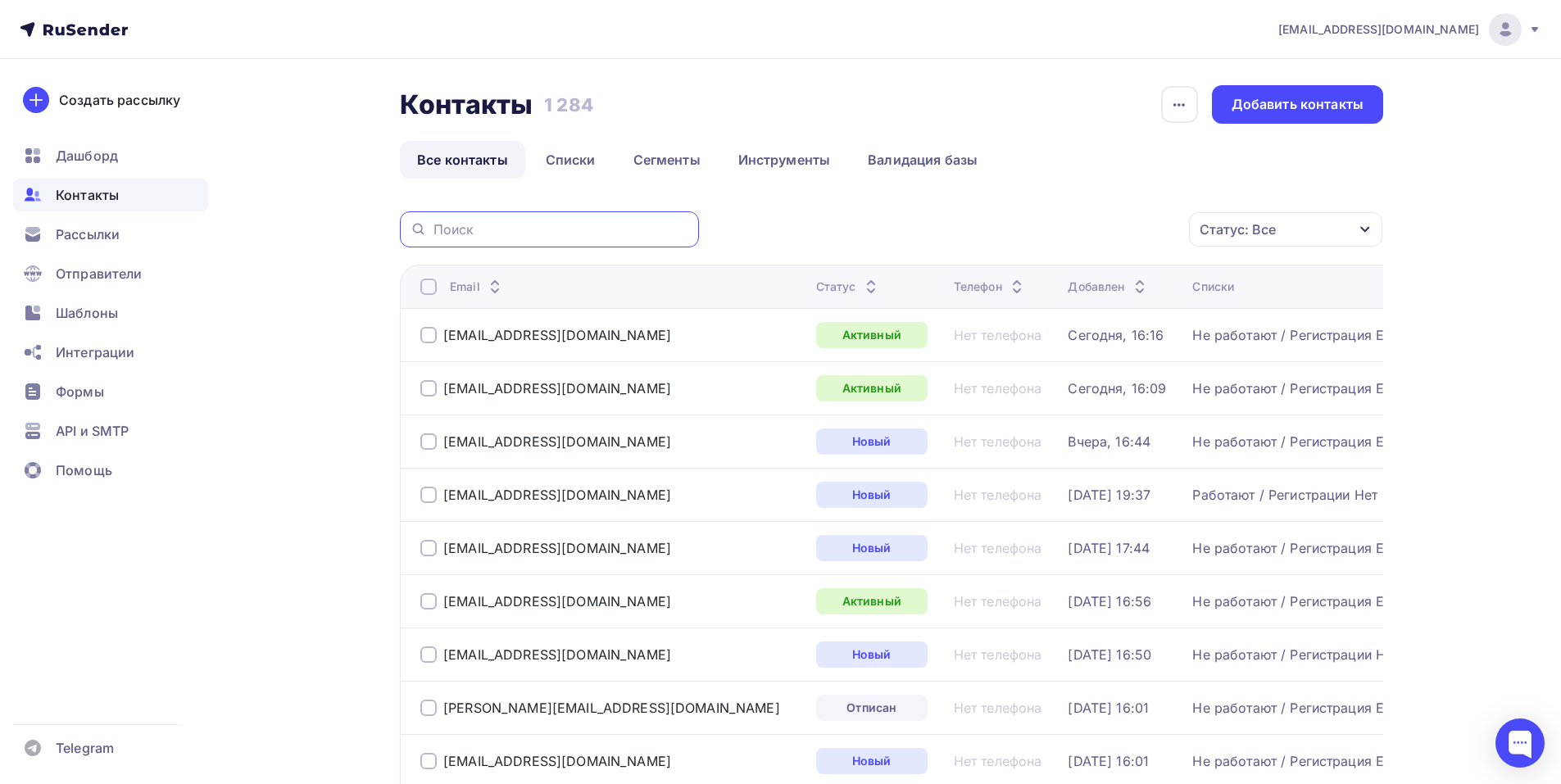
click at [574, 225] on input "text" at bounding box center [562, 230] width 256 height 18
paste input "[EMAIL_ADDRESS][DOMAIN_NAME]"
type input "[EMAIL_ADDRESS][DOMAIN_NAME]"
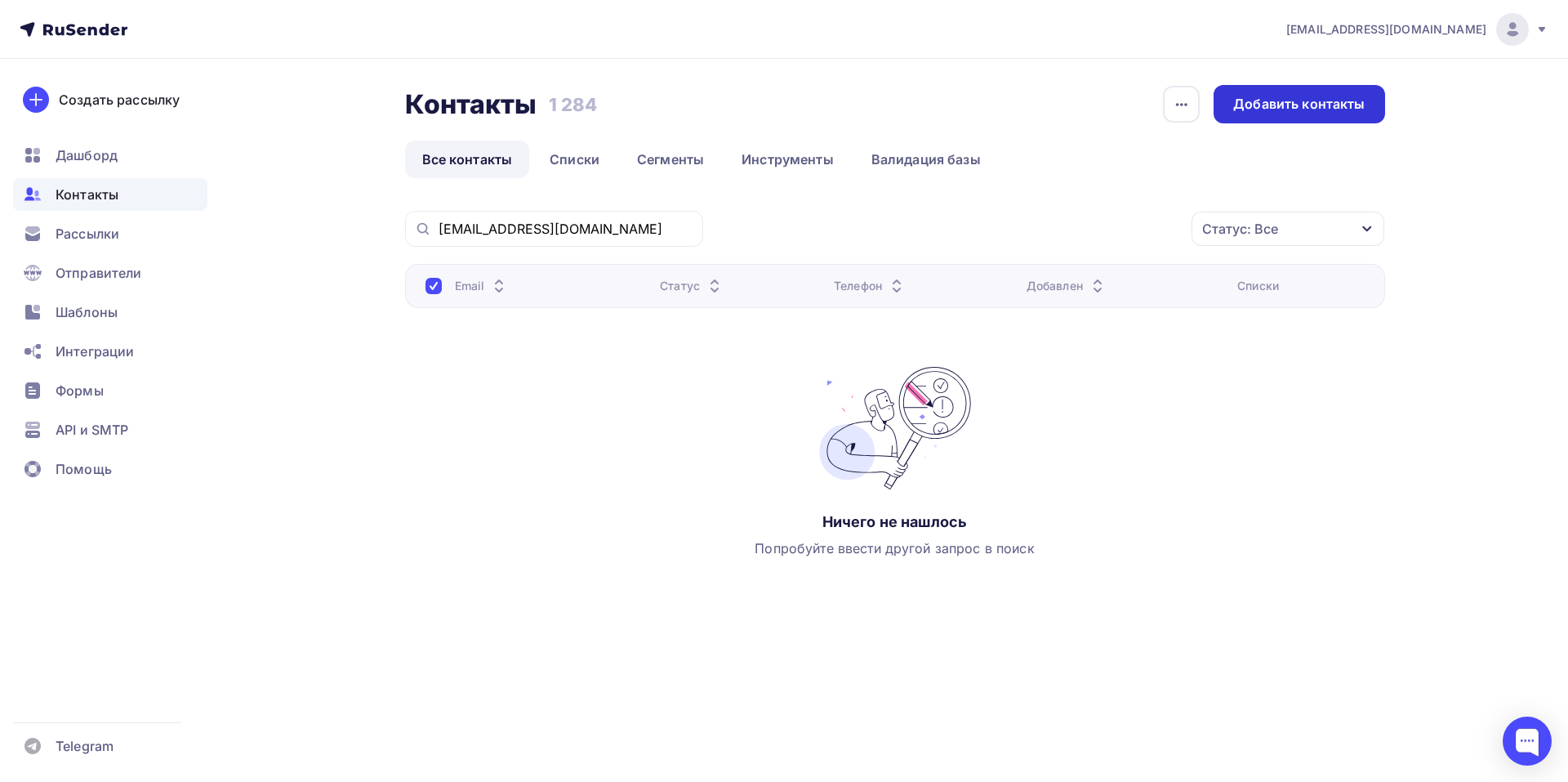
click at [1351, 98] on div "Добавить контакты" at bounding box center [1298, 104] width 131 height 19
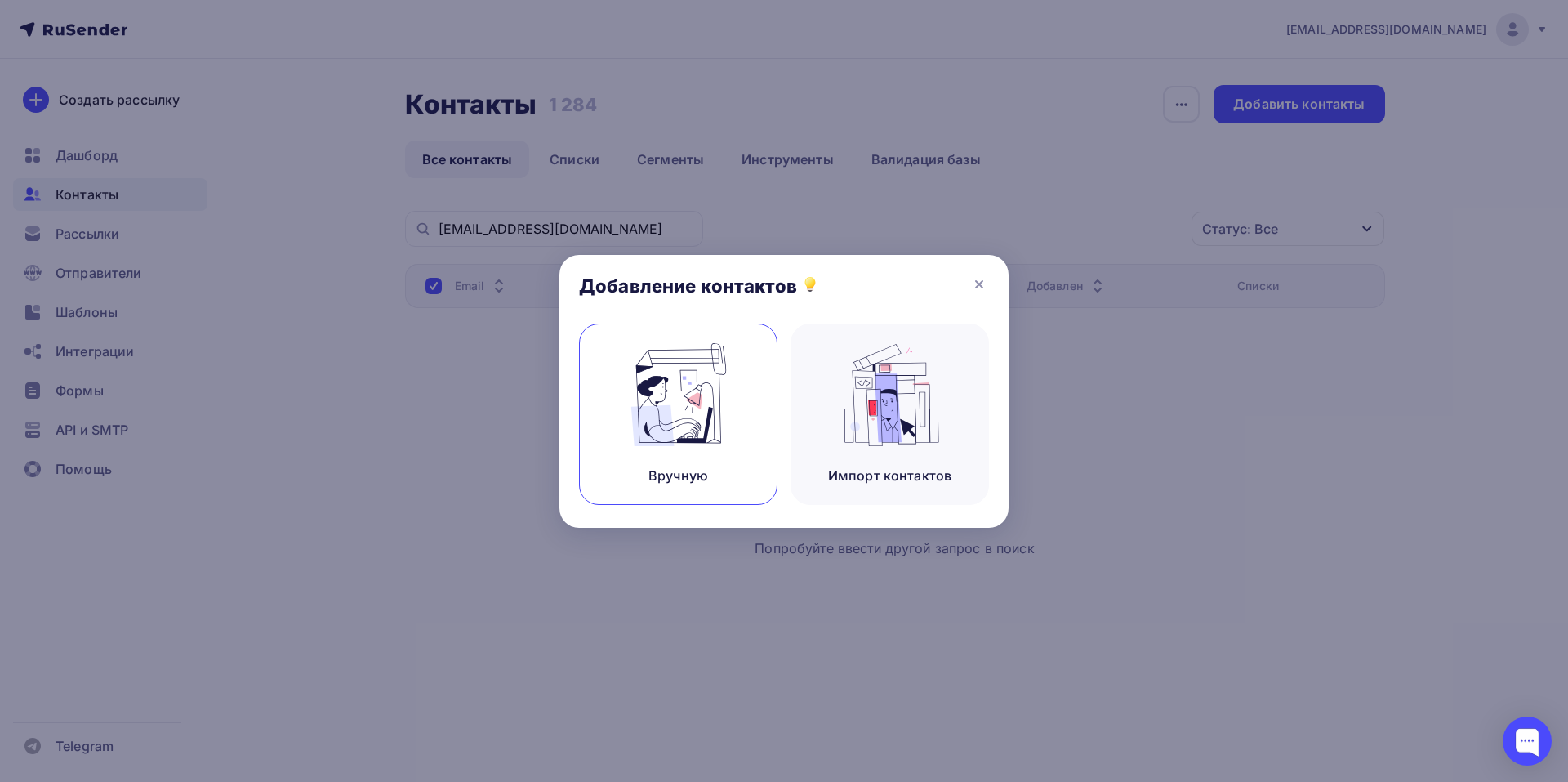
click at [679, 402] on img at bounding box center [678, 395] width 110 height 103
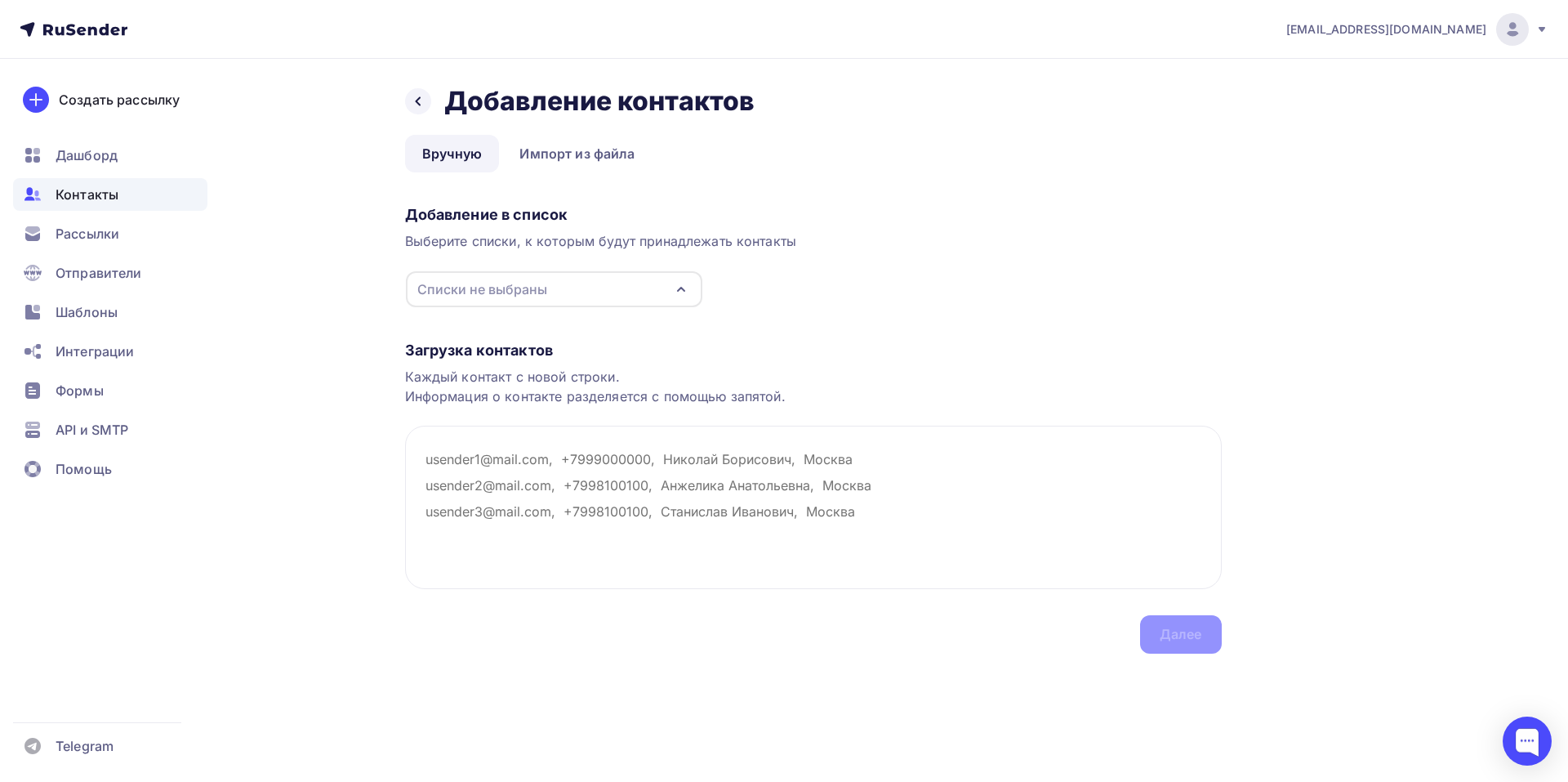
click at [635, 295] on div "Списки не выбраны" at bounding box center [554, 289] width 296 height 36
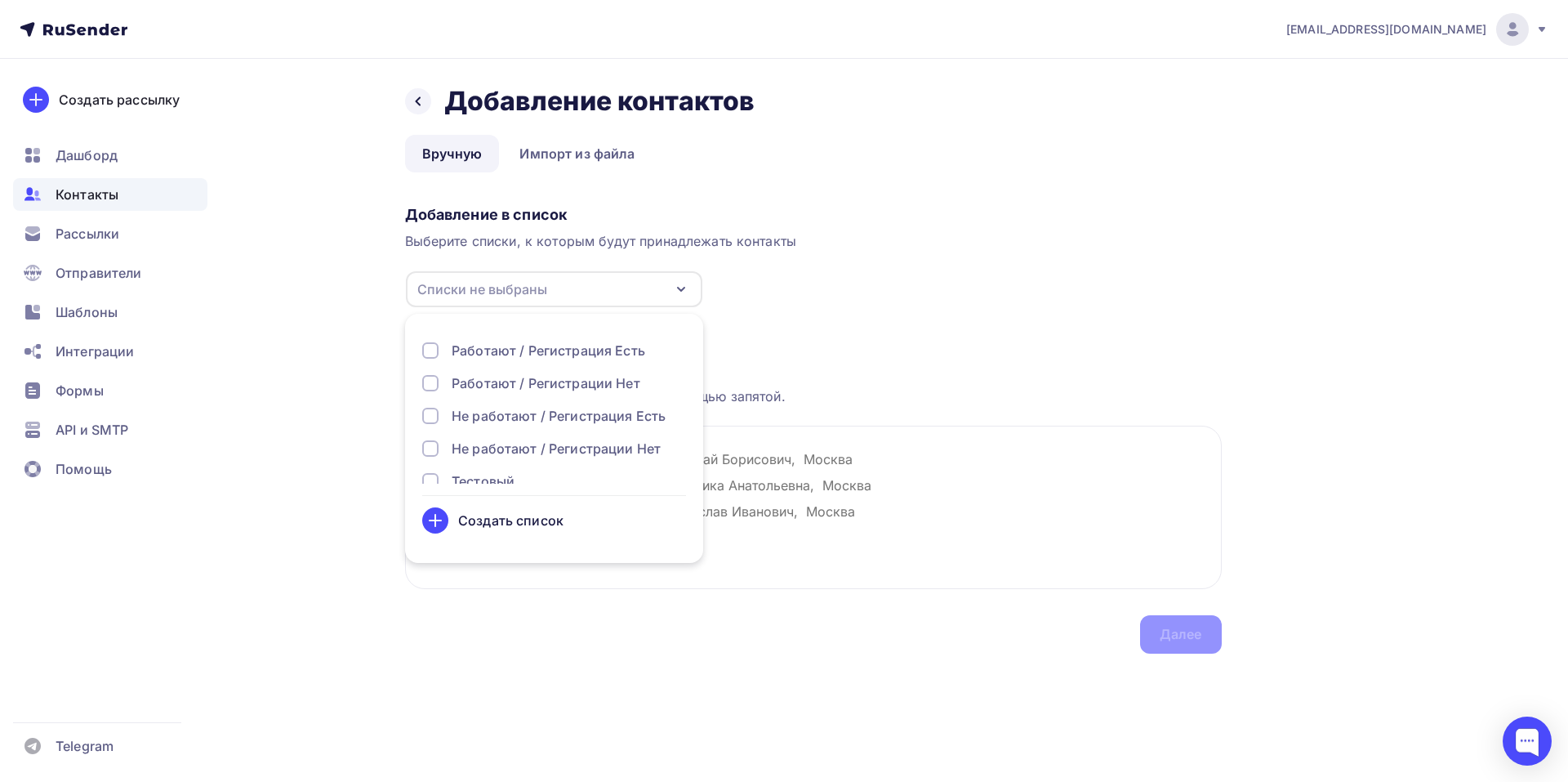
click at [488, 413] on div "Не работают / Регистрация Есть" at bounding box center [559, 416] width 214 height 20
click at [901, 500] on textarea at bounding box center [812, 507] width 816 height 163
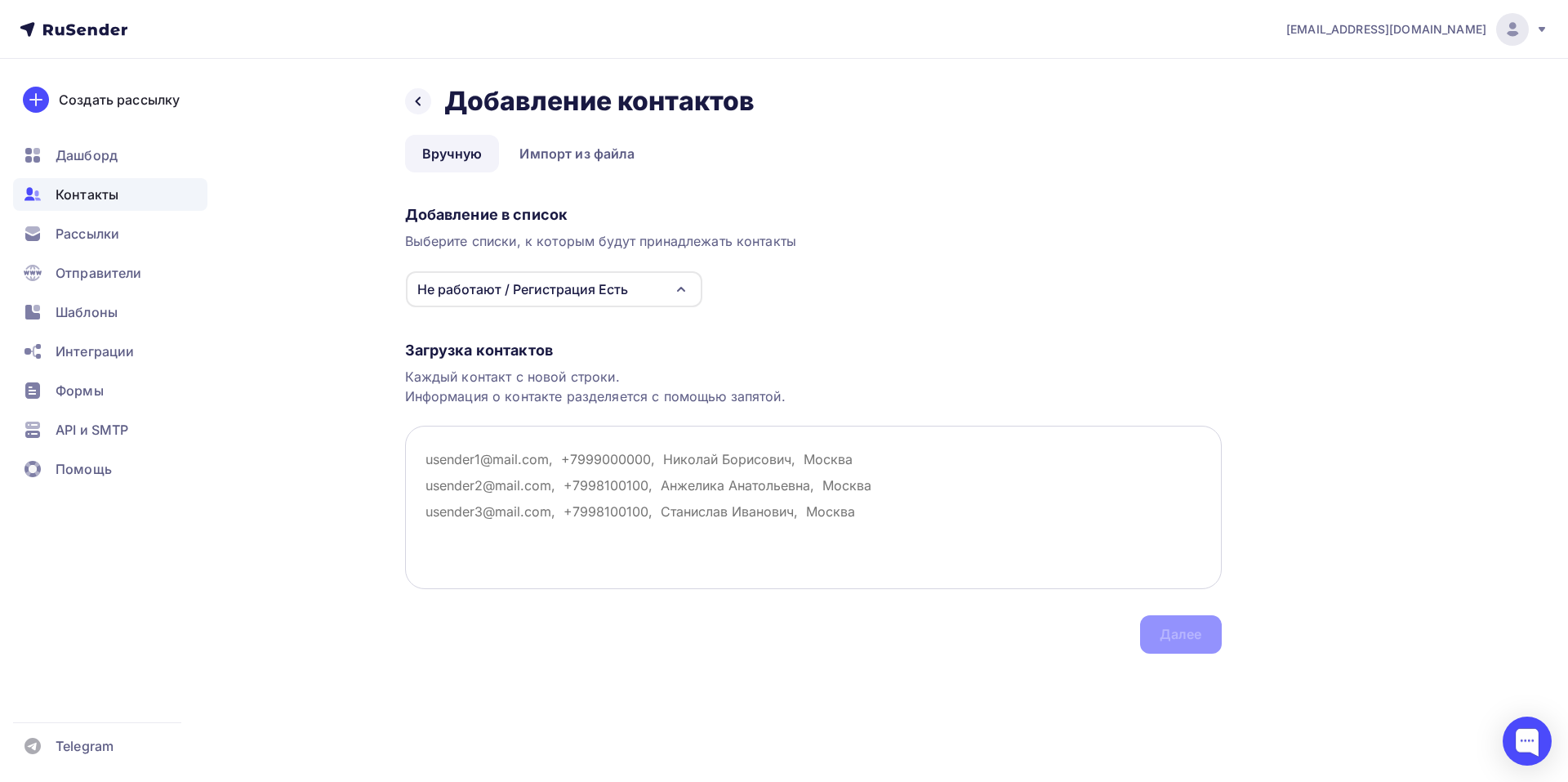
paste textarea "Магазин входных дверей [DOMAIN_NAME] , [DOMAIN_NAME][EMAIL_ADDRESS][DOMAIN_NAME]"
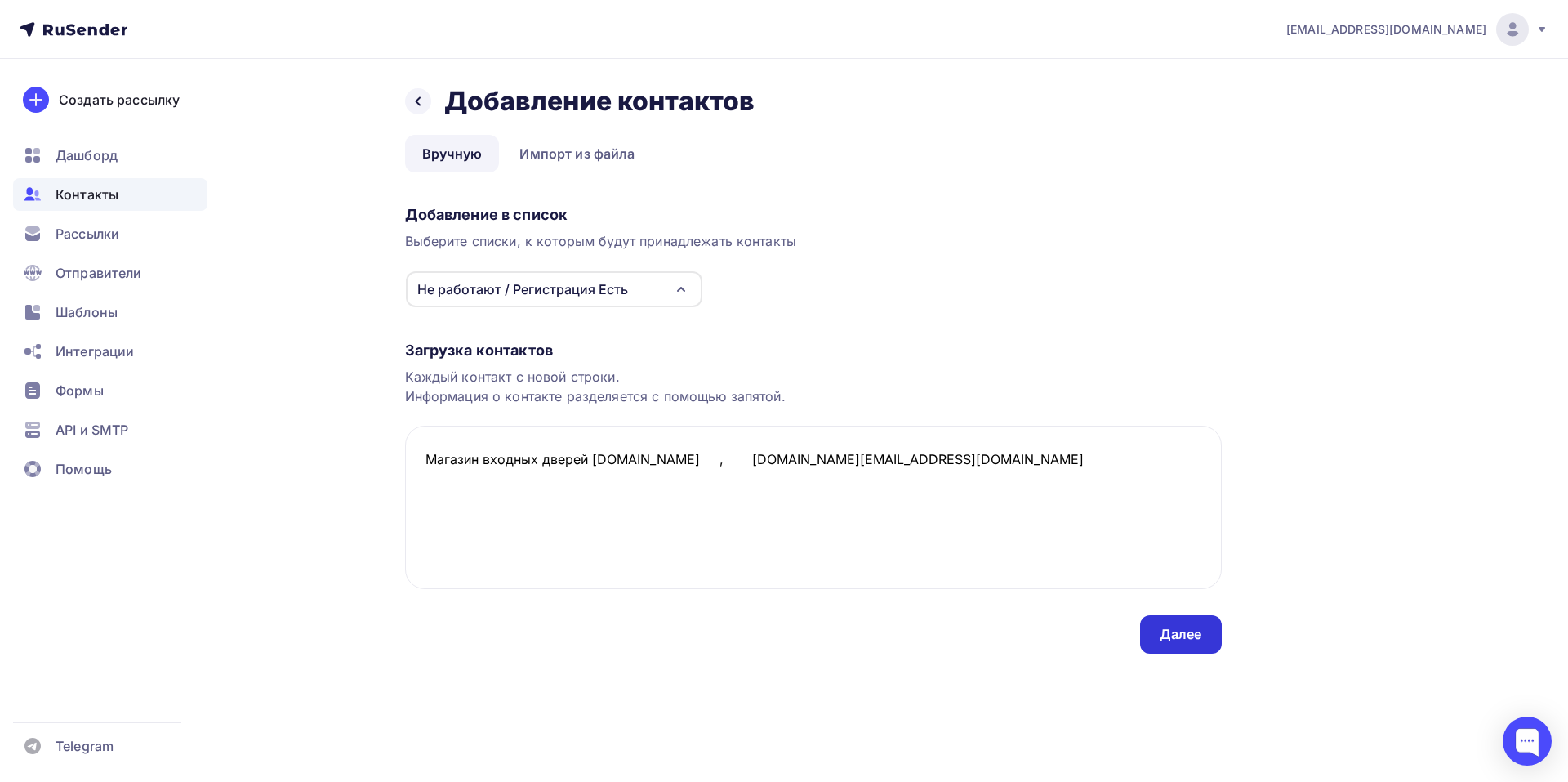
type textarea "Магазин входных дверей [DOMAIN_NAME] , [DOMAIN_NAME][EMAIL_ADDRESS][DOMAIN_NAME]"
click at [1181, 636] on div "Далее" at bounding box center [1180, 634] width 42 height 19
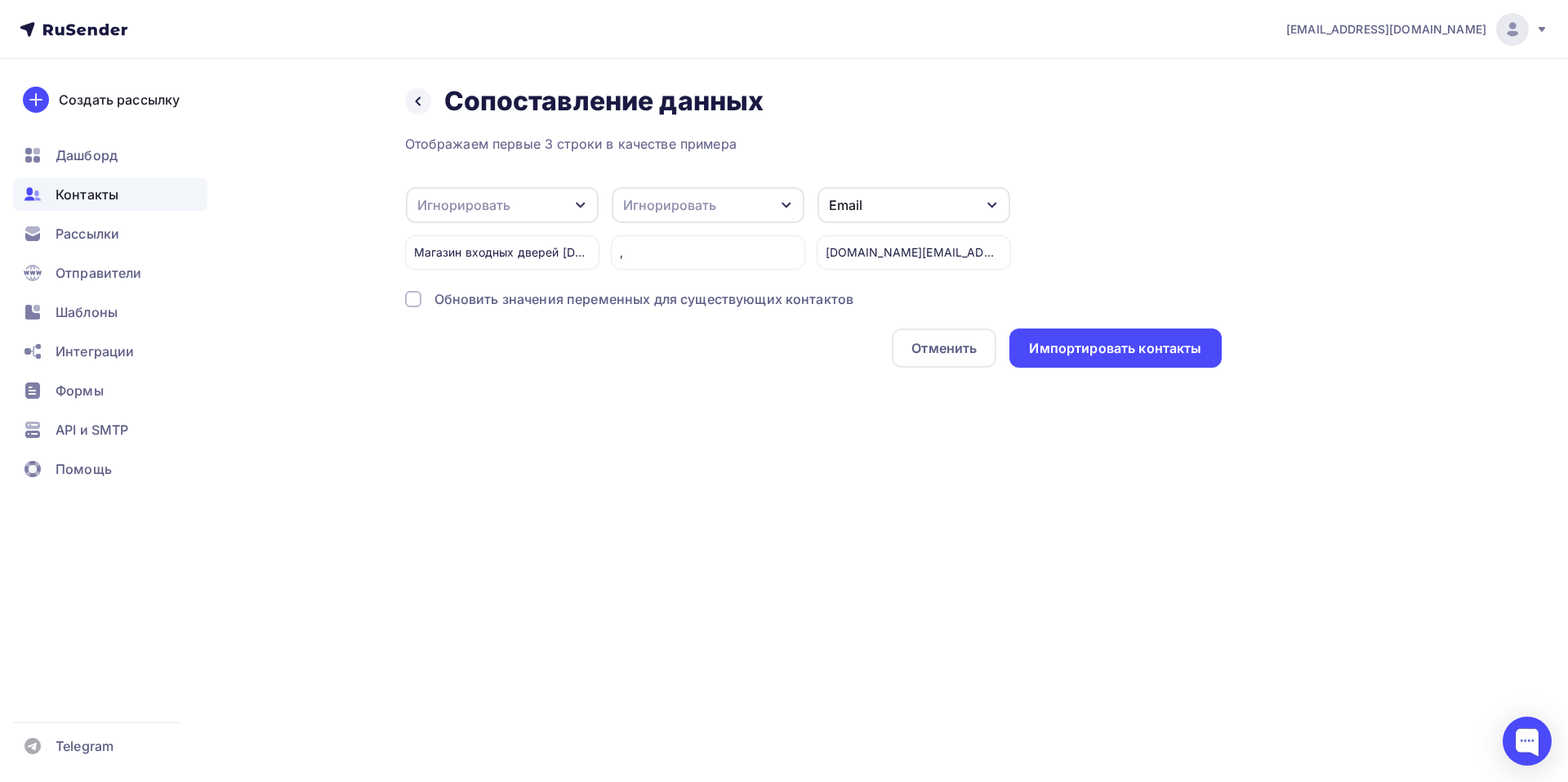
click at [580, 200] on icon "button" at bounding box center [580, 204] width 13 height 13
drag, startPoint x: 394, startPoint y: 371, endPoint x: 868, endPoint y: 311, distance: 477.8
click at [416, 356] on div "Назад Сопоставление данных Сопоставление данных Отображаем первые 3 строки в ка…" at bounding box center [784, 246] width 1338 height 374
click at [1138, 356] on div "Импортировать контакты" at bounding box center [1115, 348] width 173 height 19
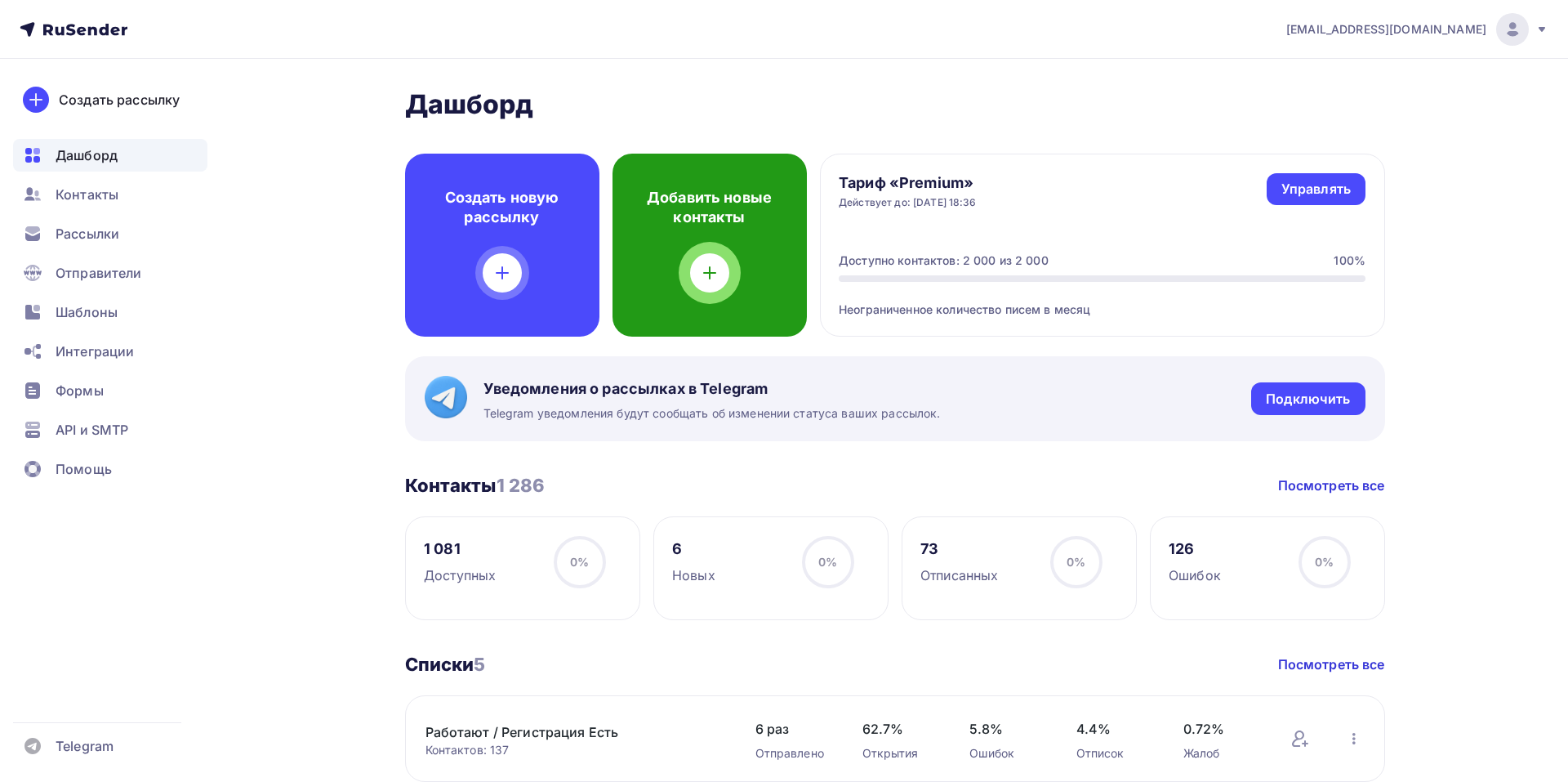
click at [520, 242] on div "Создать новую рассылку" at bounding box center [501, 245] width 194 height 183
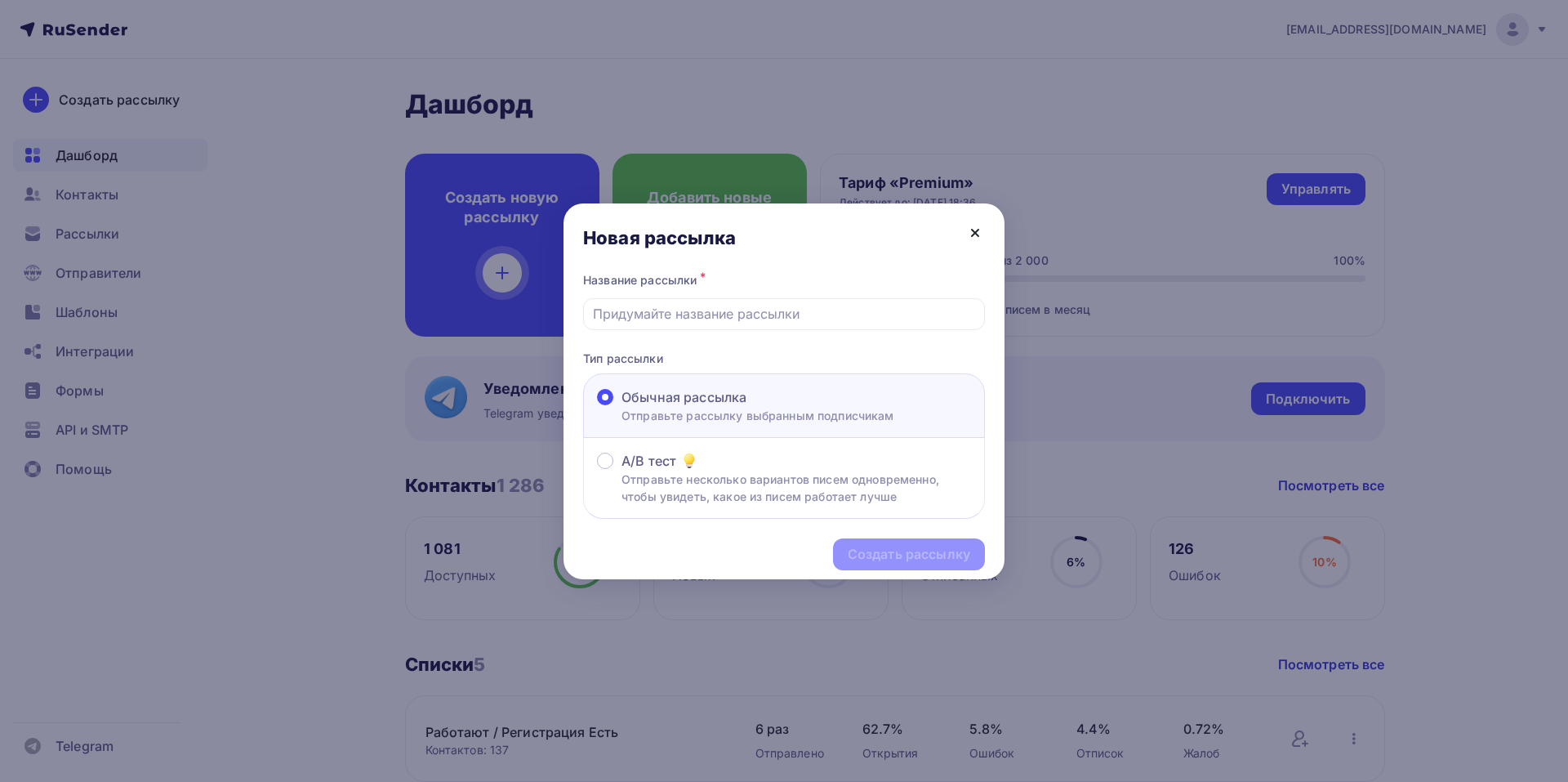
click at [976, 229] on icon at bounding box center [975, 233] width 20 height 20
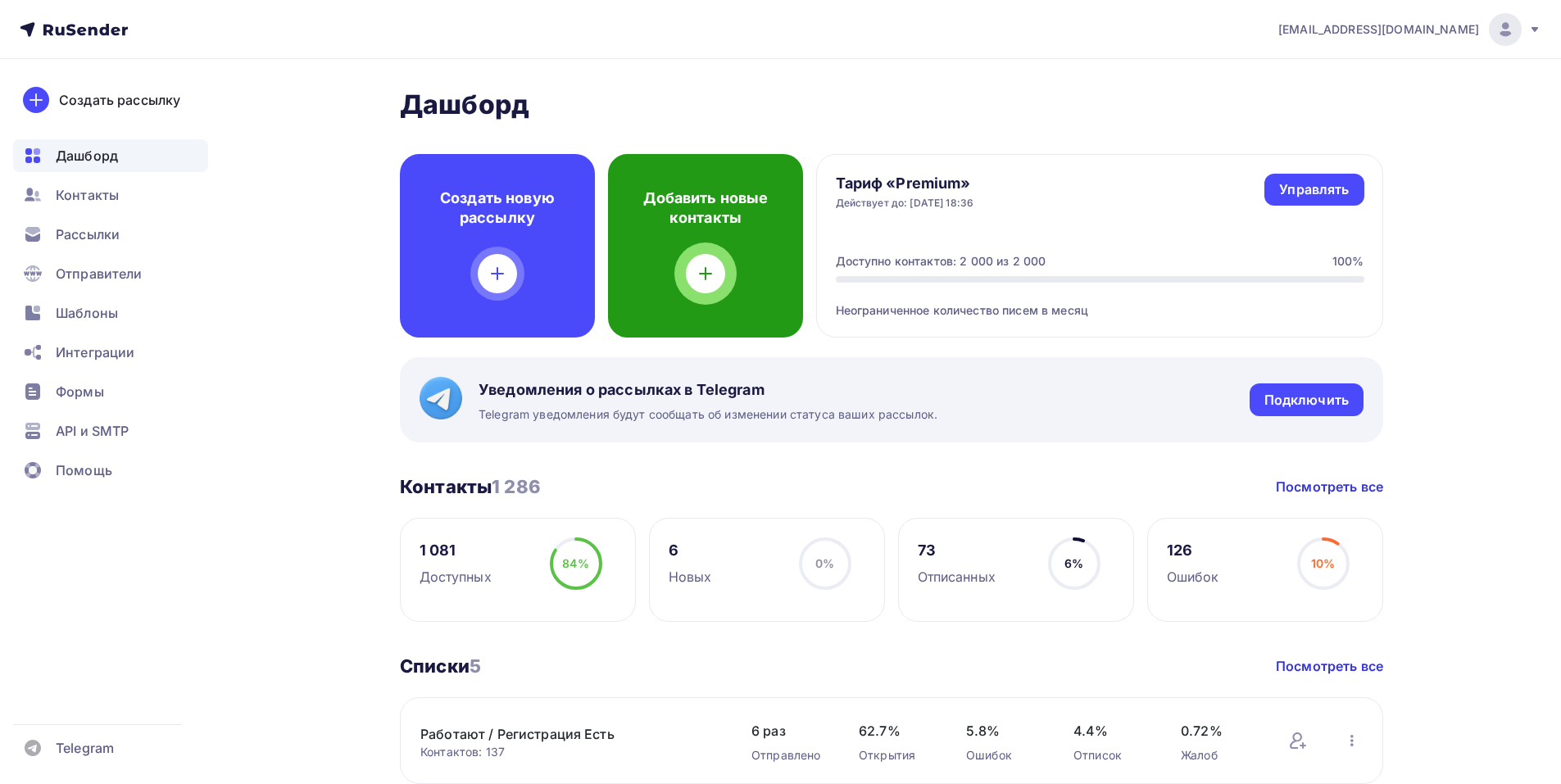
click at [742, 225] on h4 "Добавить новые контакты" at bounding box center [705, 208] width 143 height 40
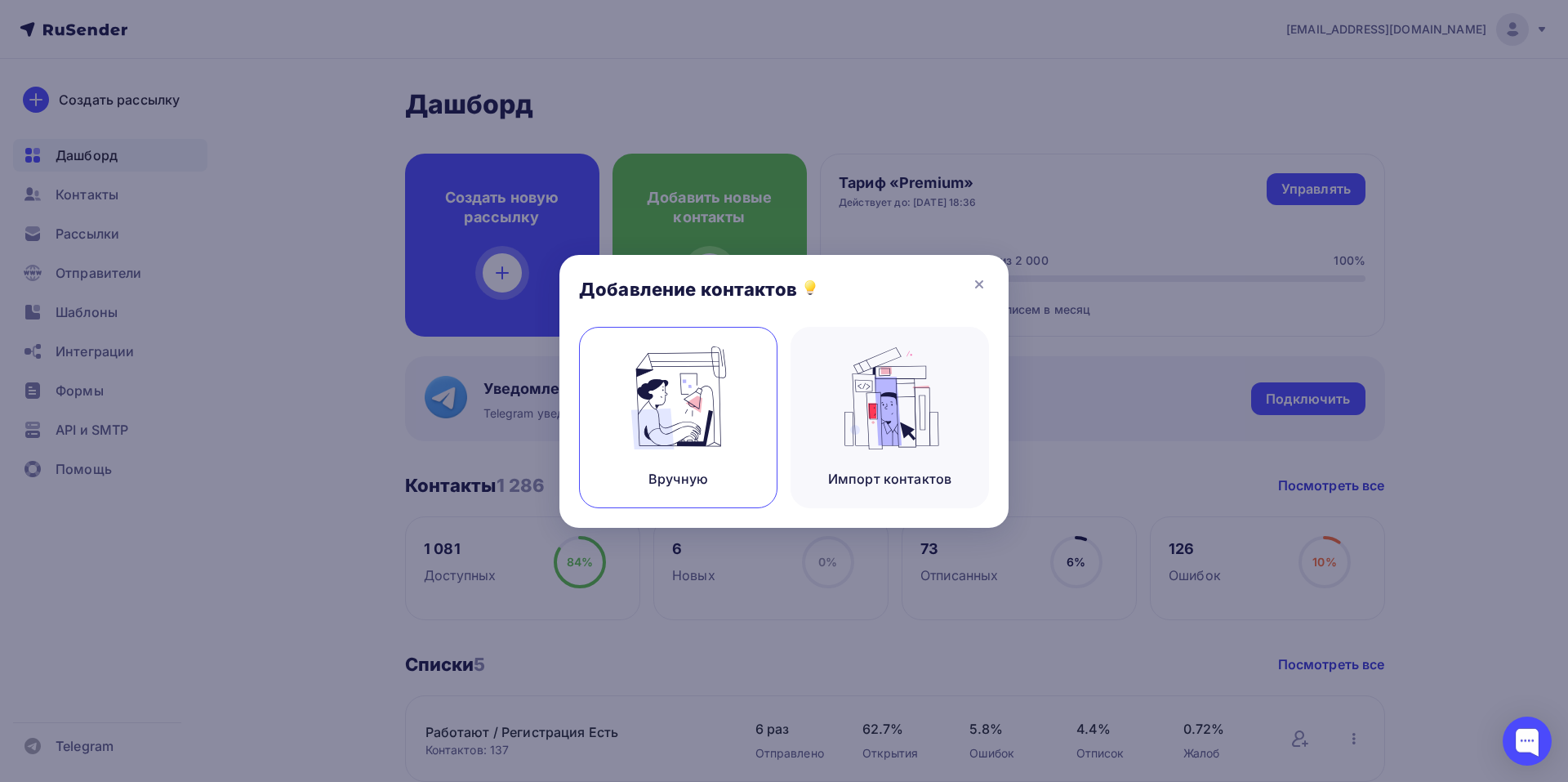
click at [708, 397] on img at bounding box center [678, 398] width 110 height 103
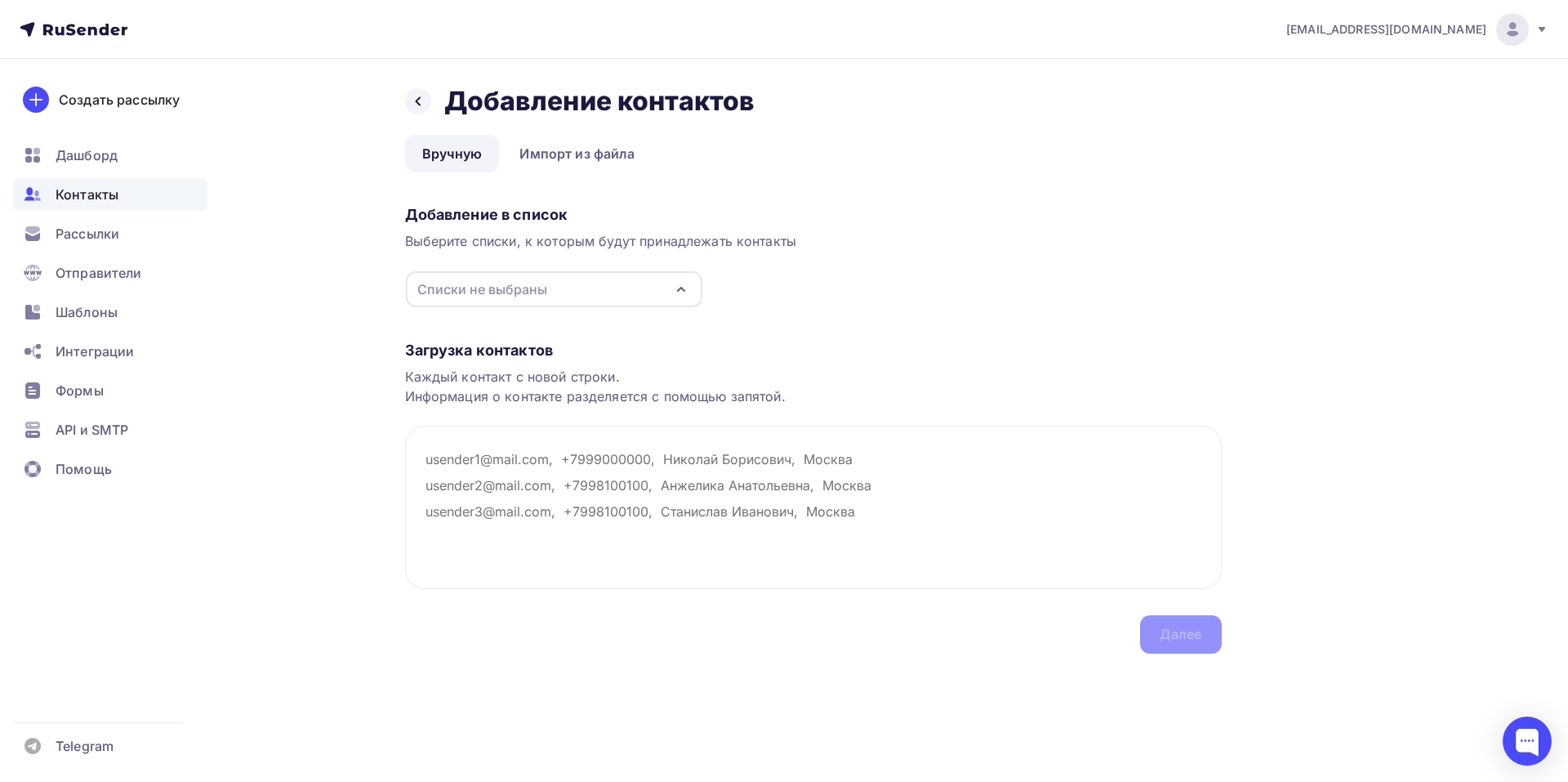
click at [685, 286] on icon "button" at bounding box center [681, 289] width 20 height 20
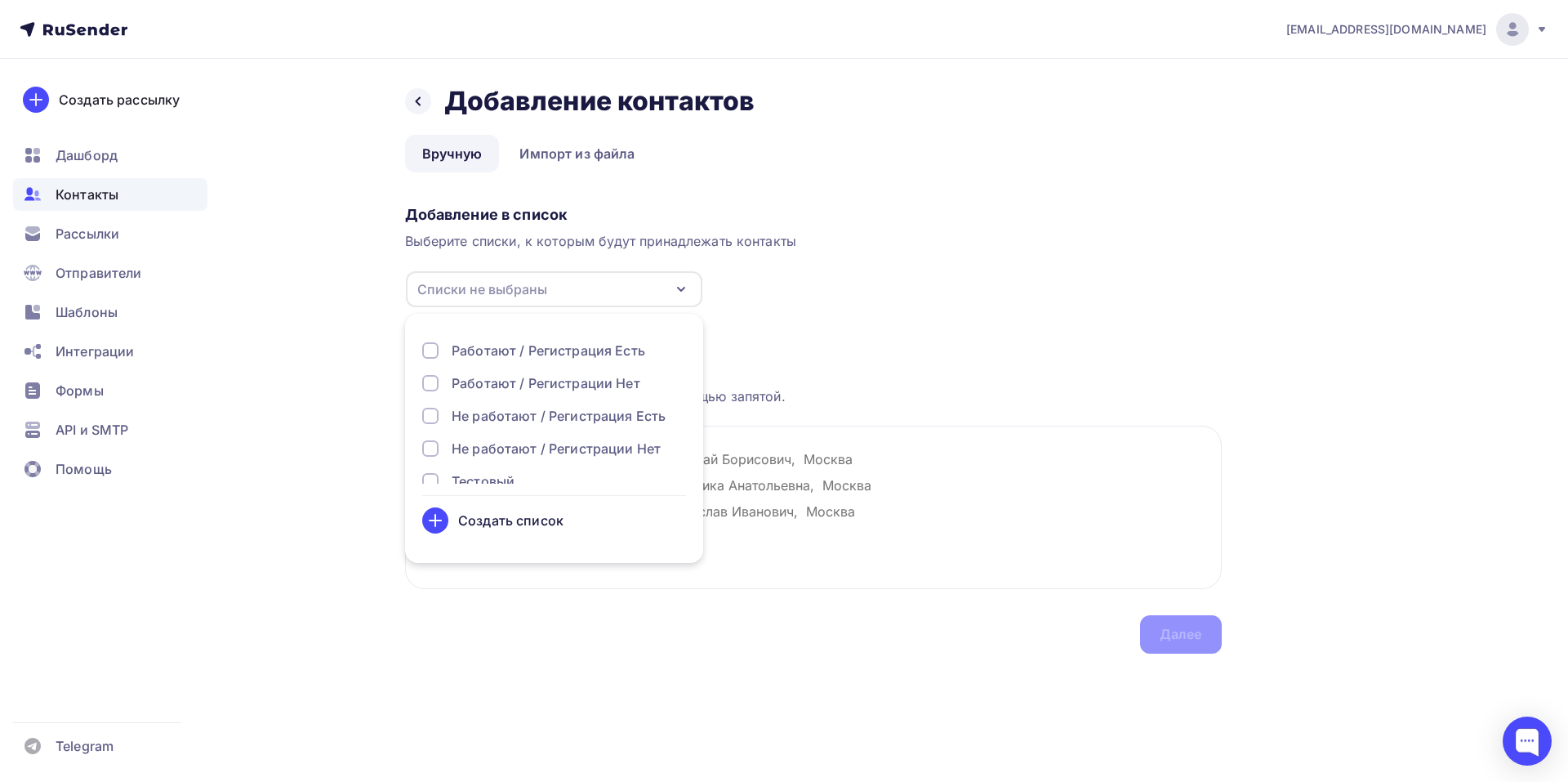
click at [528, 415] on div "Не работают / Регистрация Есть" at bounding box center [559, 416] width 214 height 20
click at [906, 504] on textarea at bounding box center [812, 507] width 816 height 163
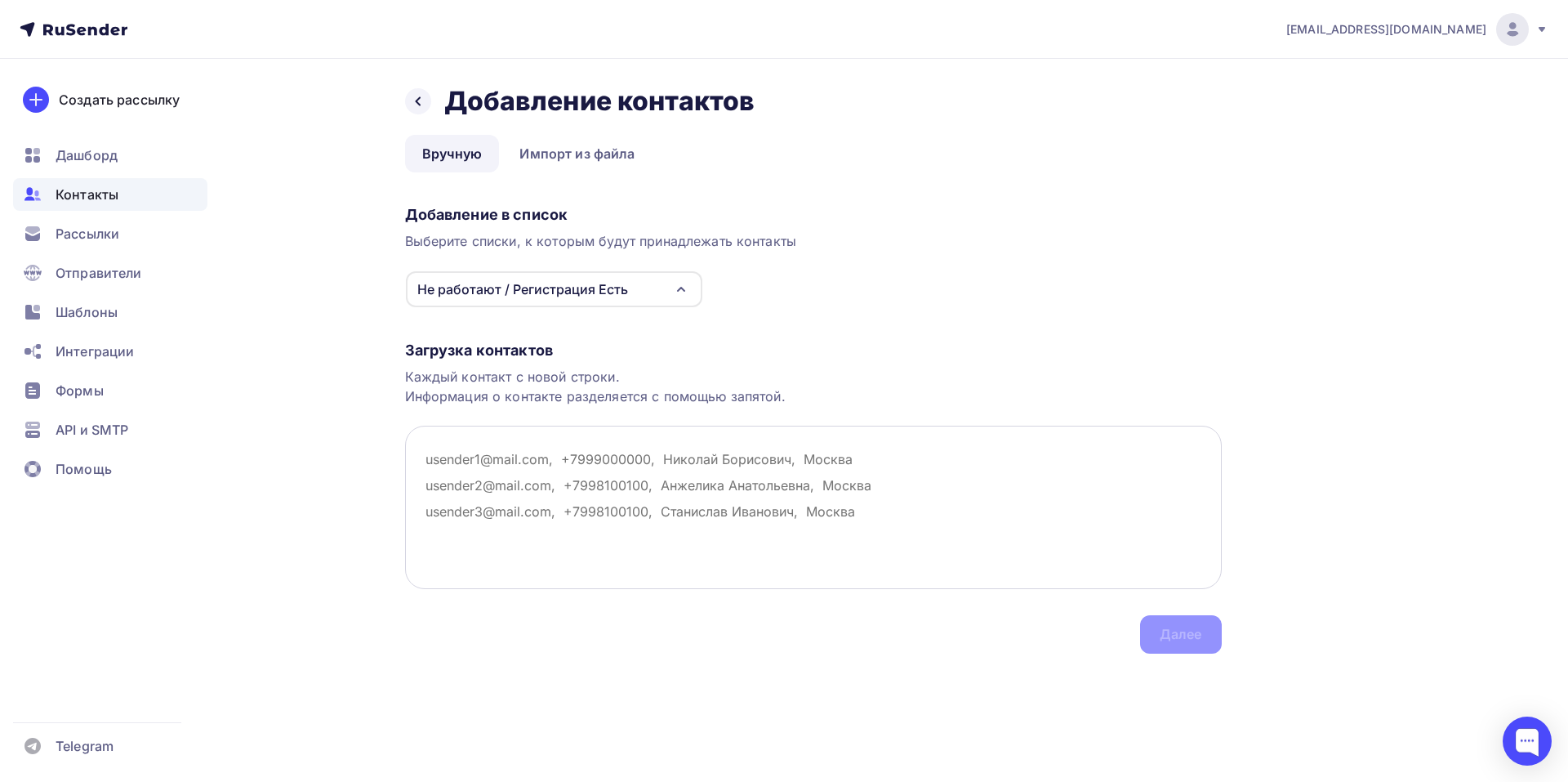
paste textarea "СМВектор ООО , info.smvektor@gmail.com"
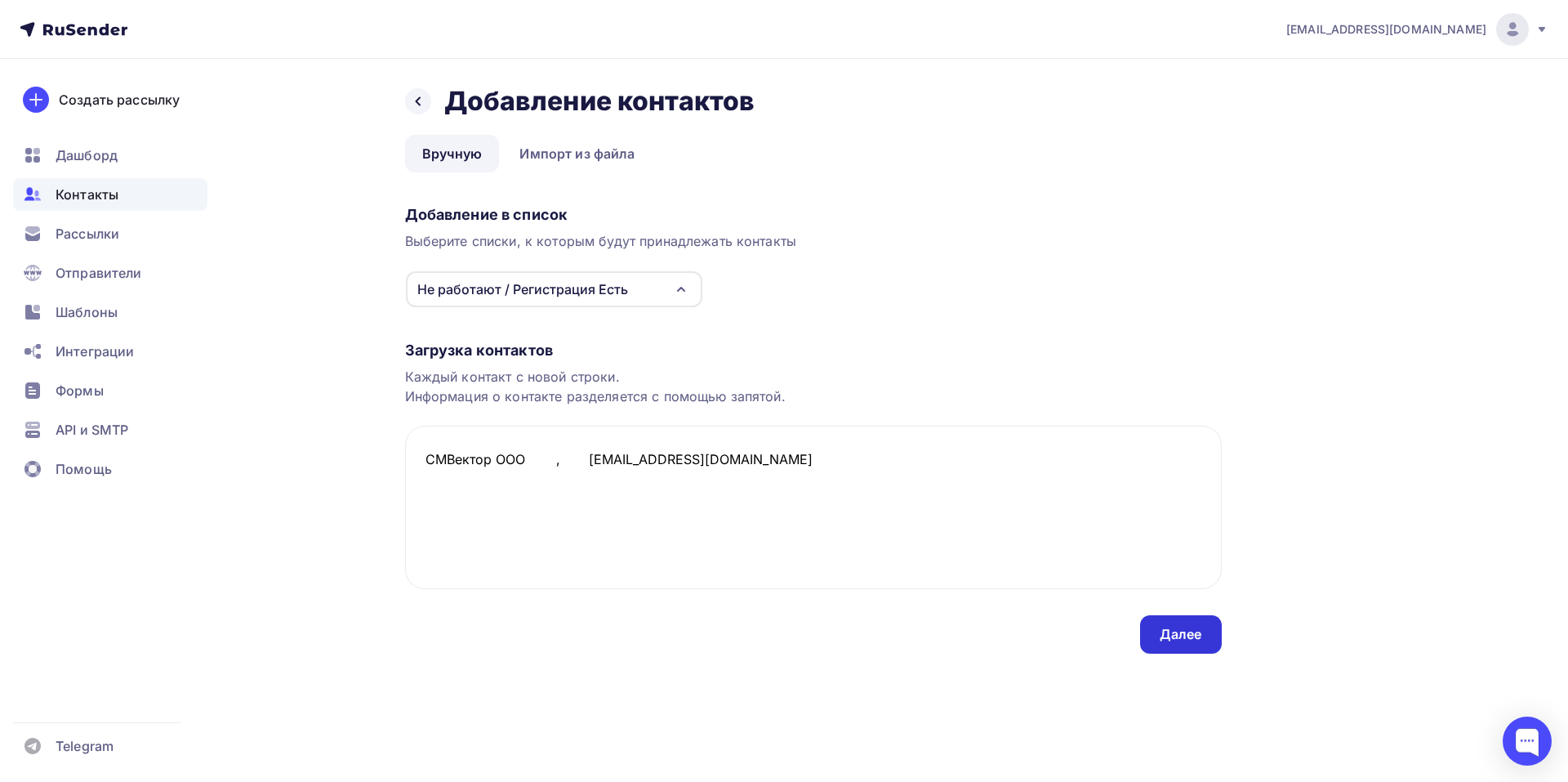
type textarea "СМВектор ООО , info.smvektor@gmail.com"
click at [1166, 639] on div "Далее" at bounding box center [1180, 634] width 42 height 19
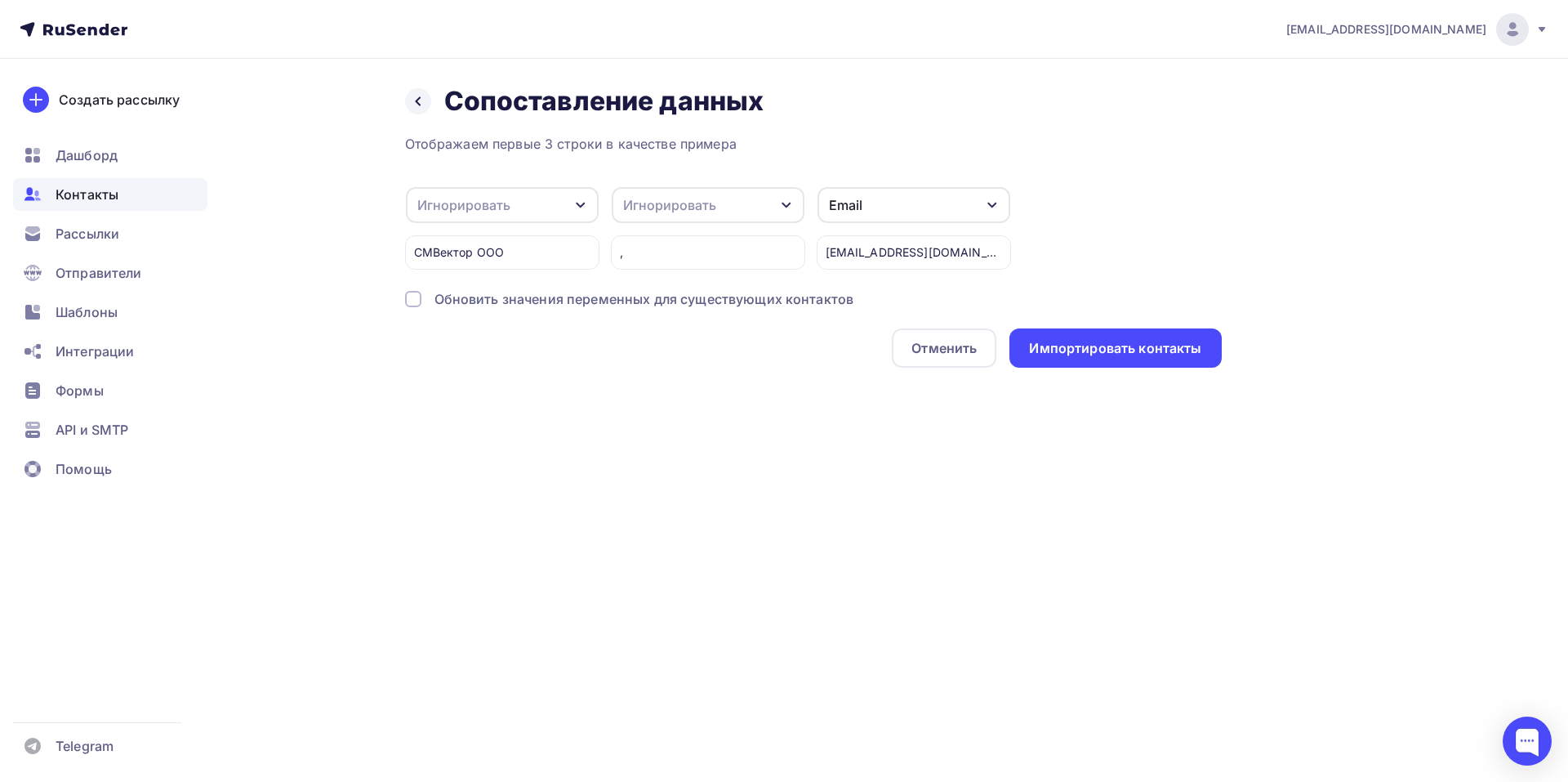
click at [586, 203] on icon "button" at bounding box center [580, 204] width 13 height 13
click at [458, 199] on div "Имя" at bounding box center [476, 198] width 95 height 20
click at [410, 303] on div at bounding box center [412, 299] width 17 height 17
click at [1136, 358] on div "Импортировать контакты" at bounding box center [1115, 349] width 211 height 39
